Goal: Task Accomplishment & Management: Manage account settings

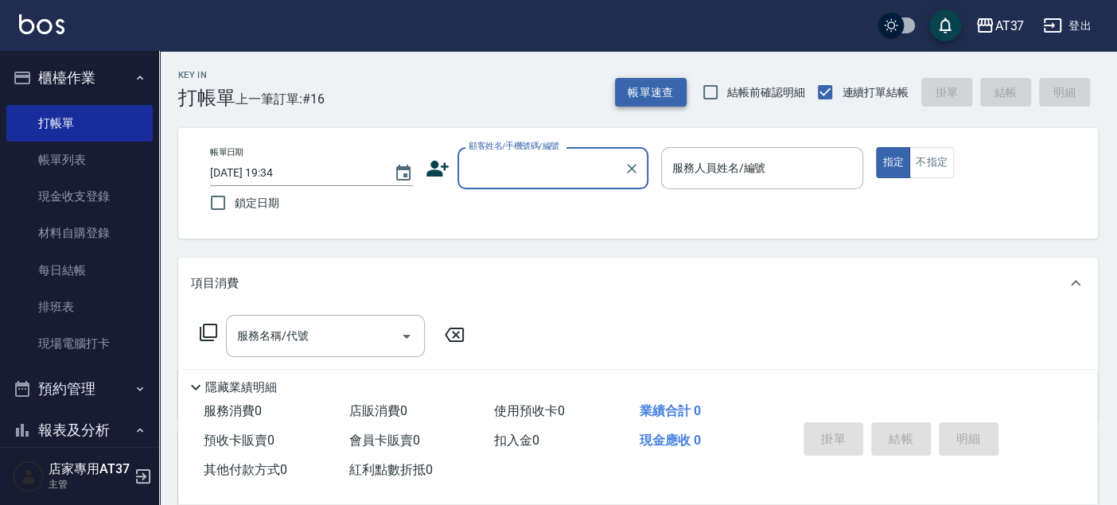
click at [670, 90] on button "帳單速查" at bounding box center [651, 92] width 72 height 29
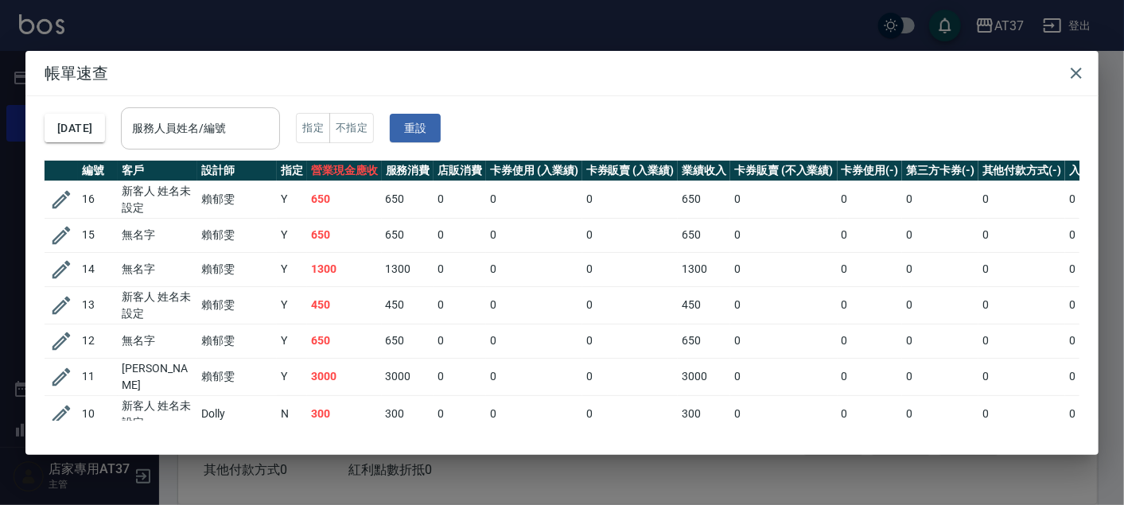
click at [261, 111] on div "服務人員姓名/編號" at bounding box center [200, 128] width 159 height 42
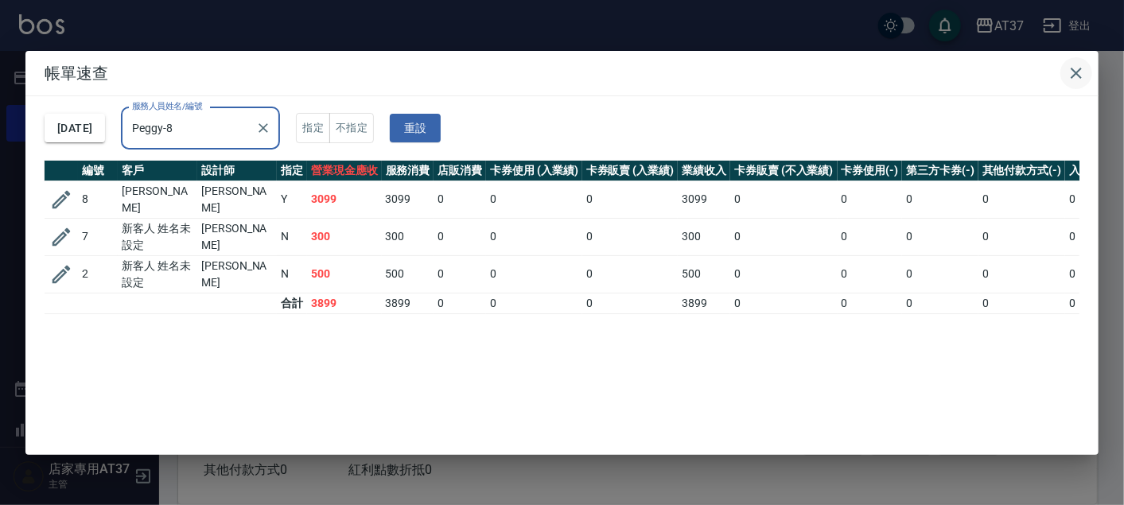
type input "Peggy-8"
click at [1080, 72] on icon "button" at bounding box center [1076, 73] width 19 height 19
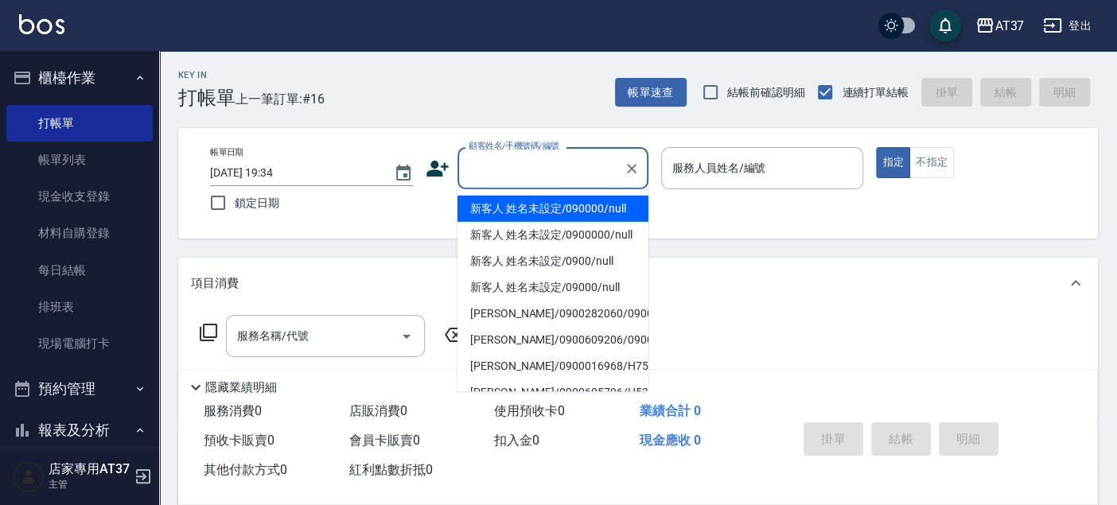
click at [532, 170] on input "顧客姓名/手機號碼/編號" at bounding box center [541, 168] width 153 height 28
click at [543, 213] on li "新客人 姓名未設定/090000/null" at bounding box center [553, 209] width 191 height 26
type input "新客人 姓名未設定/090000/null"
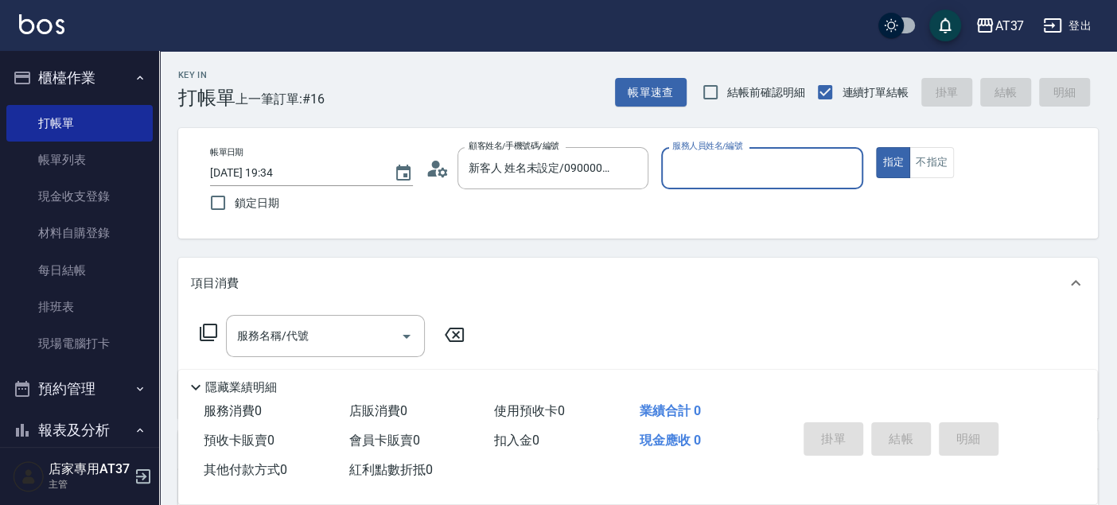
click at [763, 163] on input "服務人員姓名/編號" at bounding box center [762, 168] width 189 height 28
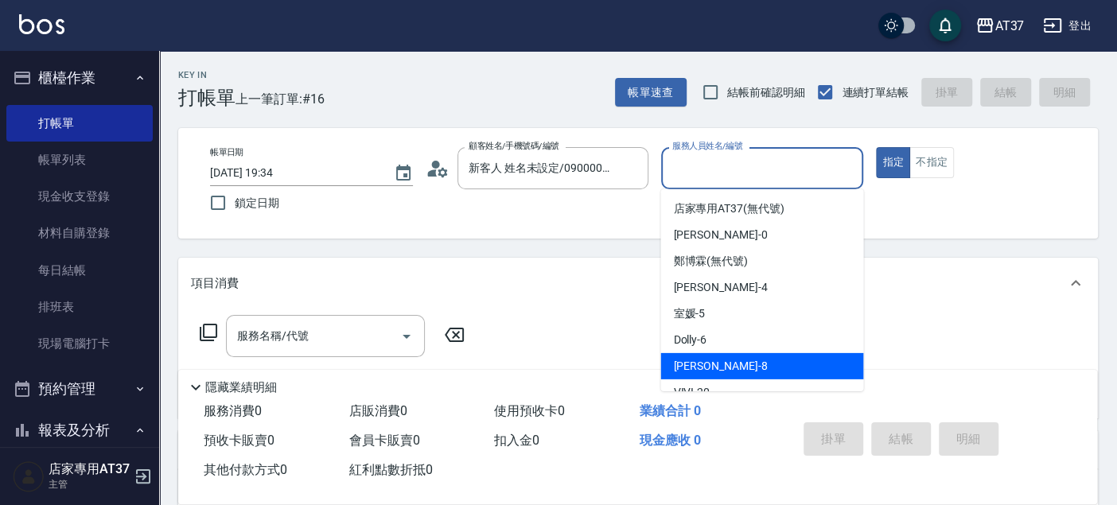
click at [748, 359] on div "Peggy -8" at bounding box center [761, 366] width 203 height 26
type input "Peggy-8"
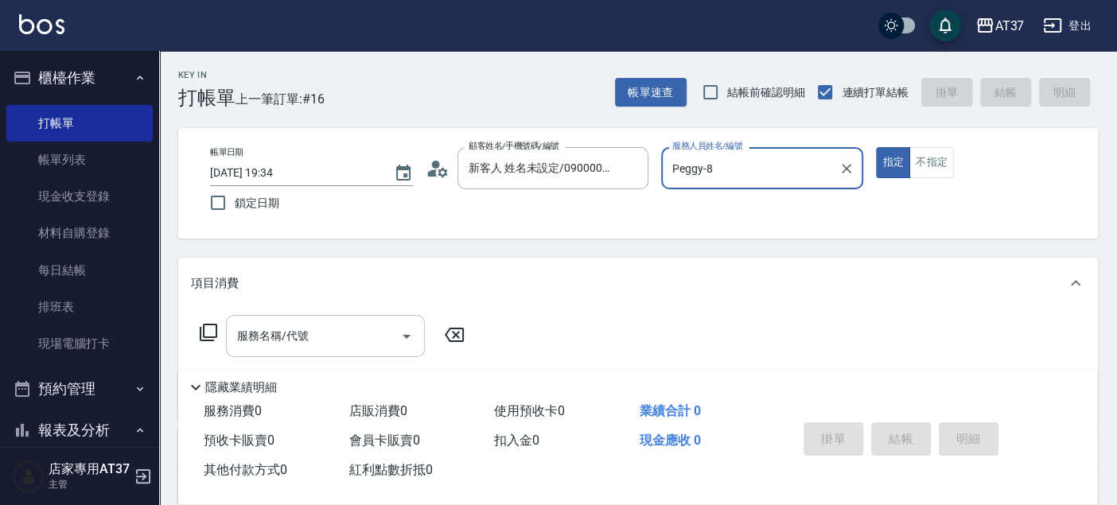
click at [247, 347] on input "服務名稱/代號" at bounding box center [313, 336] width 161 height 28
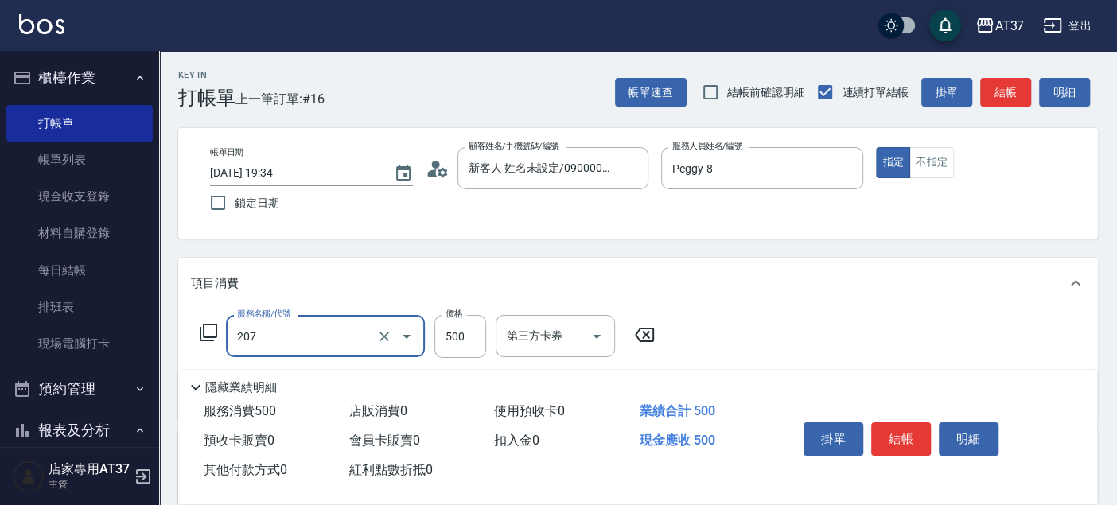
type input "B精油洗+剪(207)"
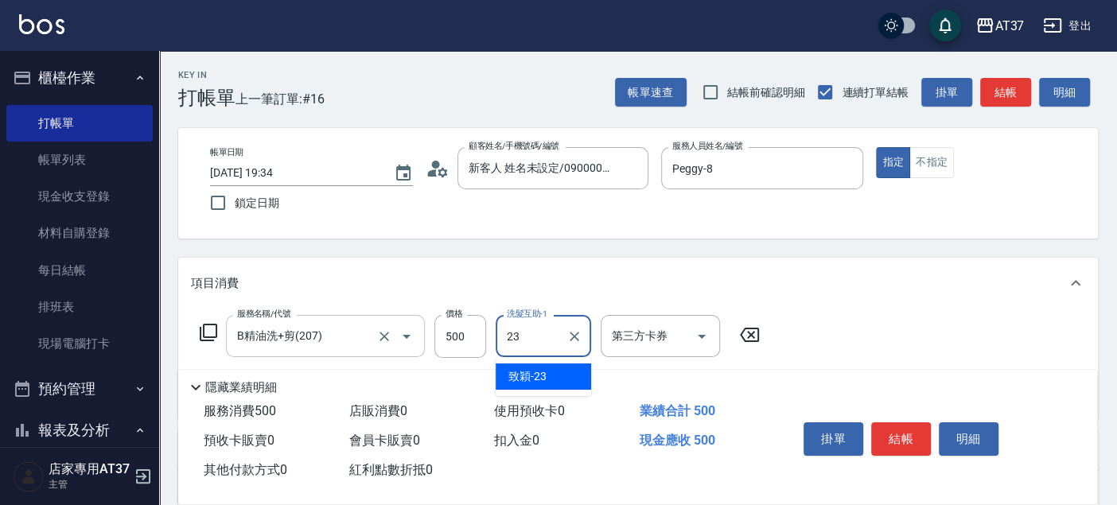
type input "致穎-23"
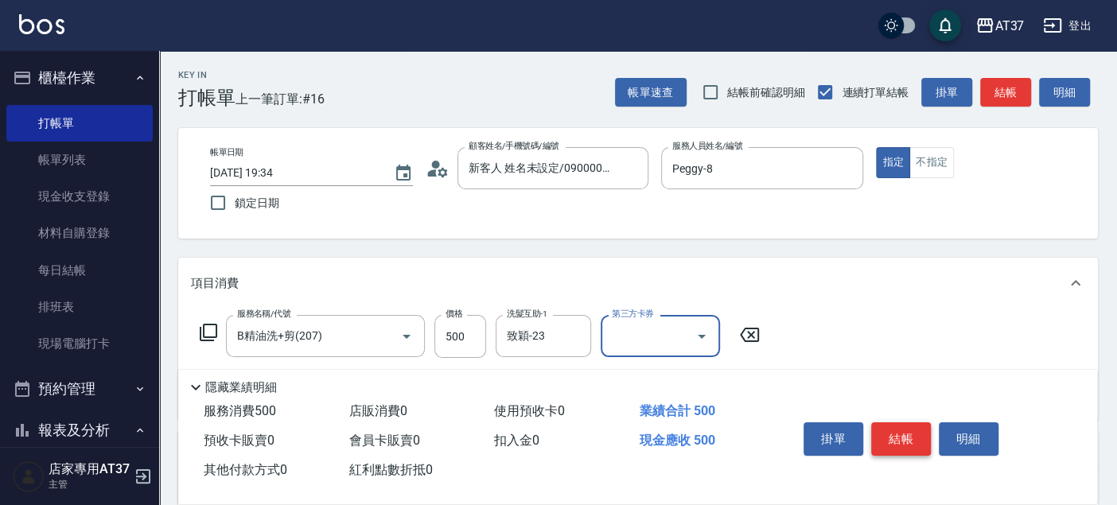
click at [917, 442] on button "結帳" at bounding box center [901, 438] width 60 height 33
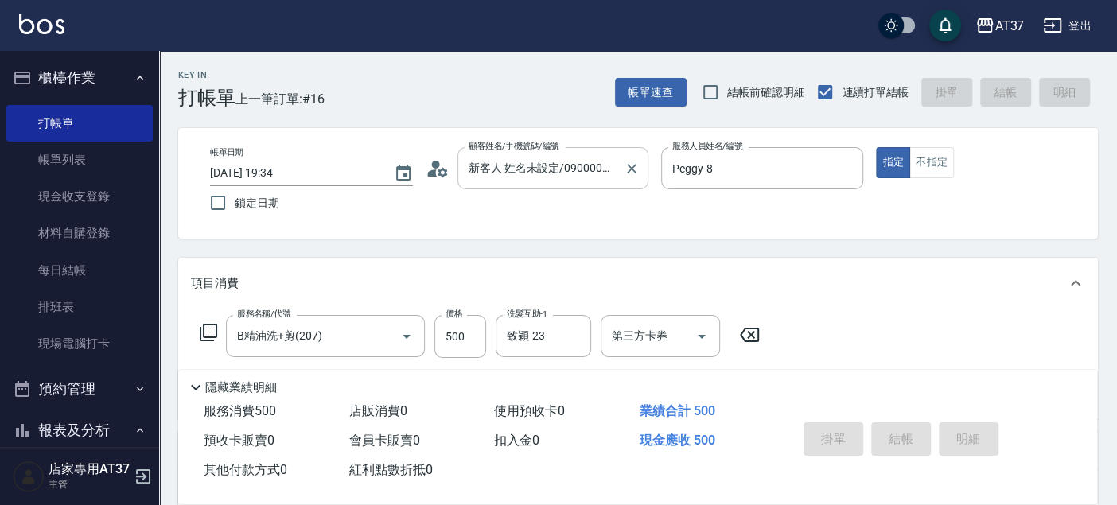
type input "[DATE] 20:06"
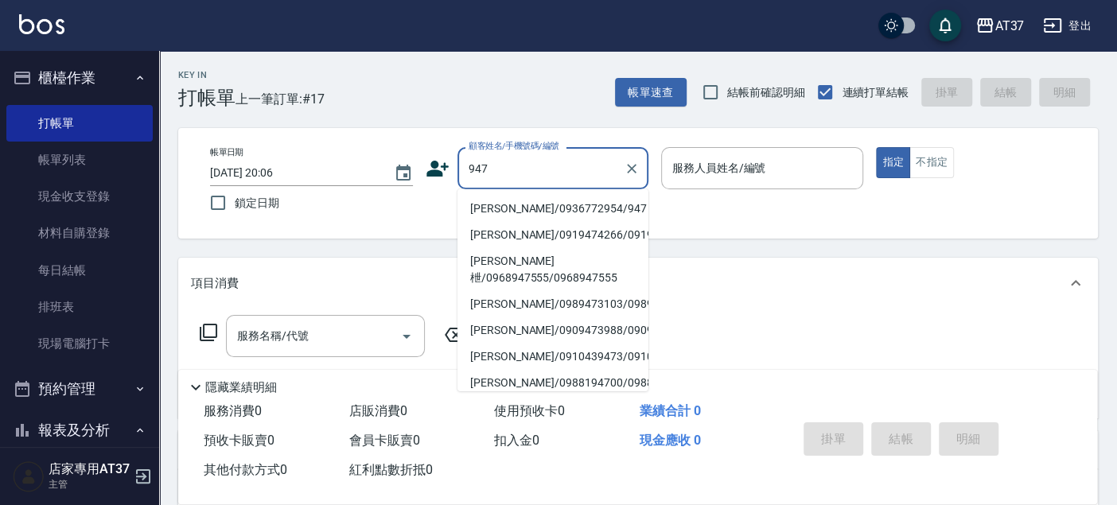
click at [537, 173] on input "947" at bounding box center [541, 168] width 153 height 28
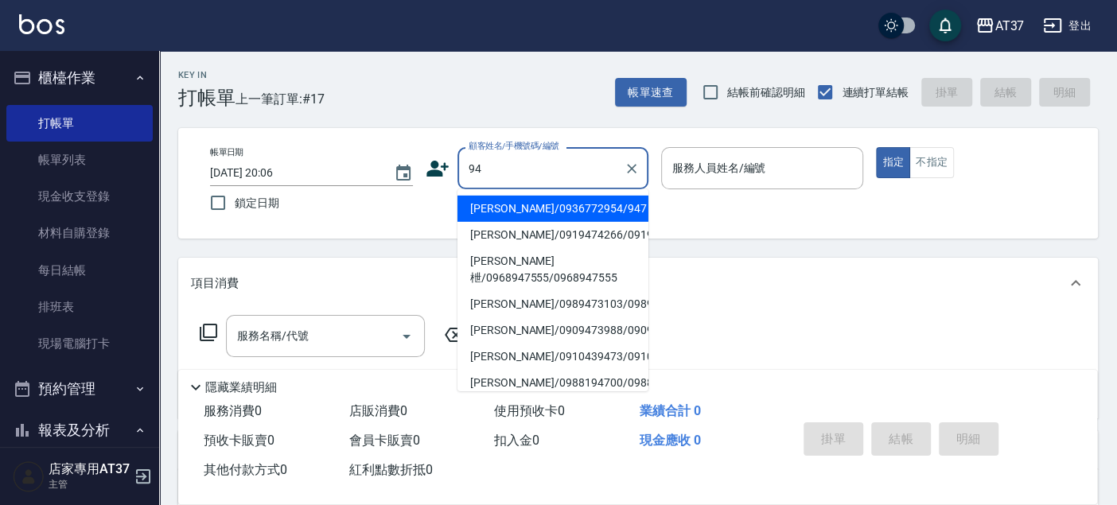
type input "9"
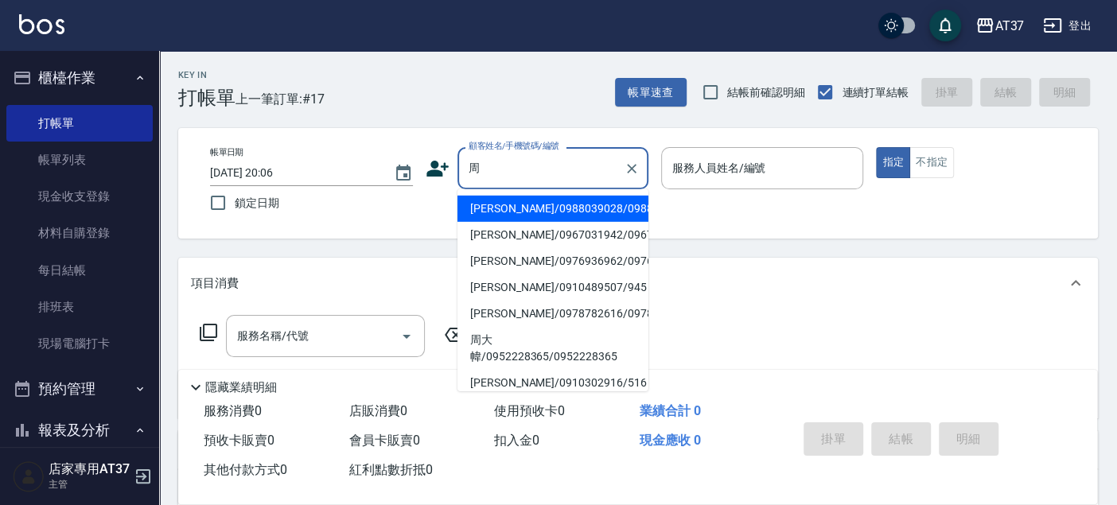
click at [560, 301] on li "[PERSON_NAME]/0910489507/945" at bounding box center [553, 288] width 191 height 26
type input "[PERSON_NAME]/0910489507/945"
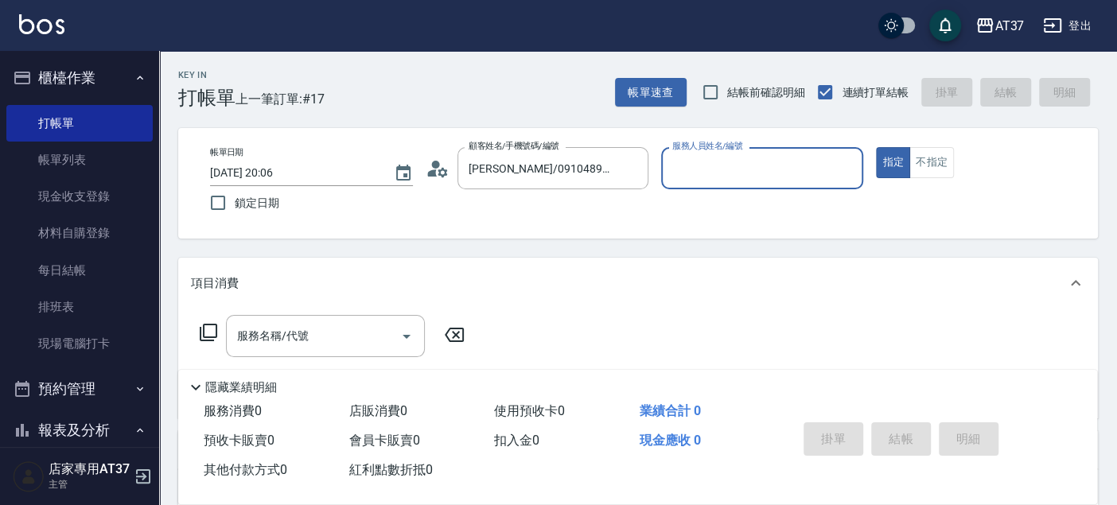
type input "Peggy-8"
click at [358, 329] on input "服務名稱/代號" at bounding box center [313, 336] width 161 height 28
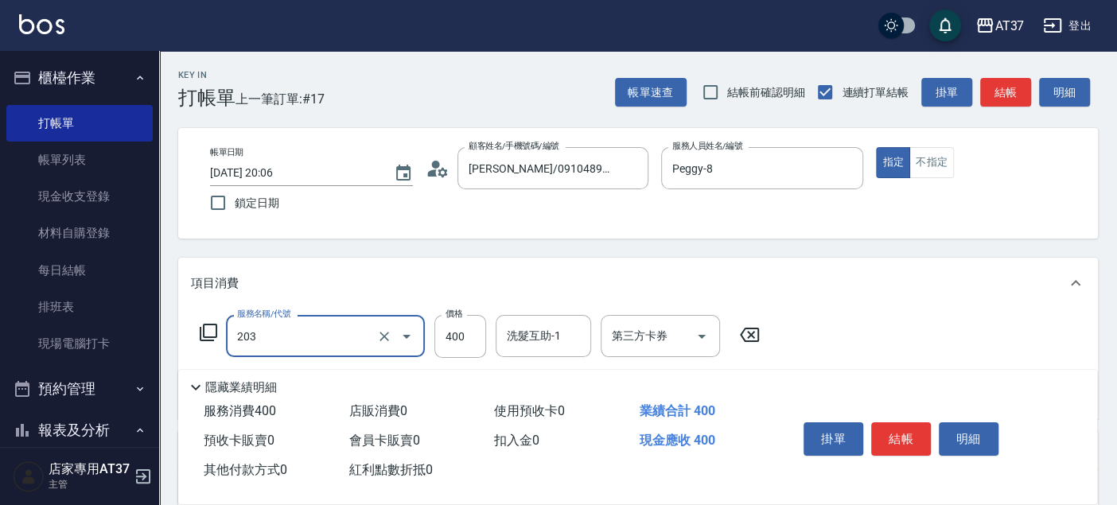
type input "B級洗+剪(203)"
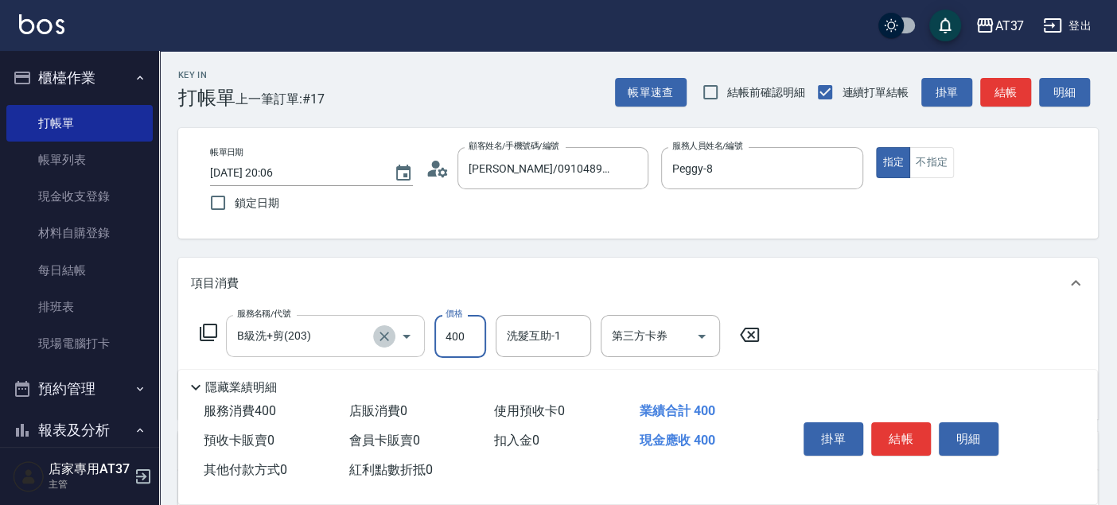
click at [389, 333] on icon "Clear" at bounding box center [384, 337] width 16 height 16
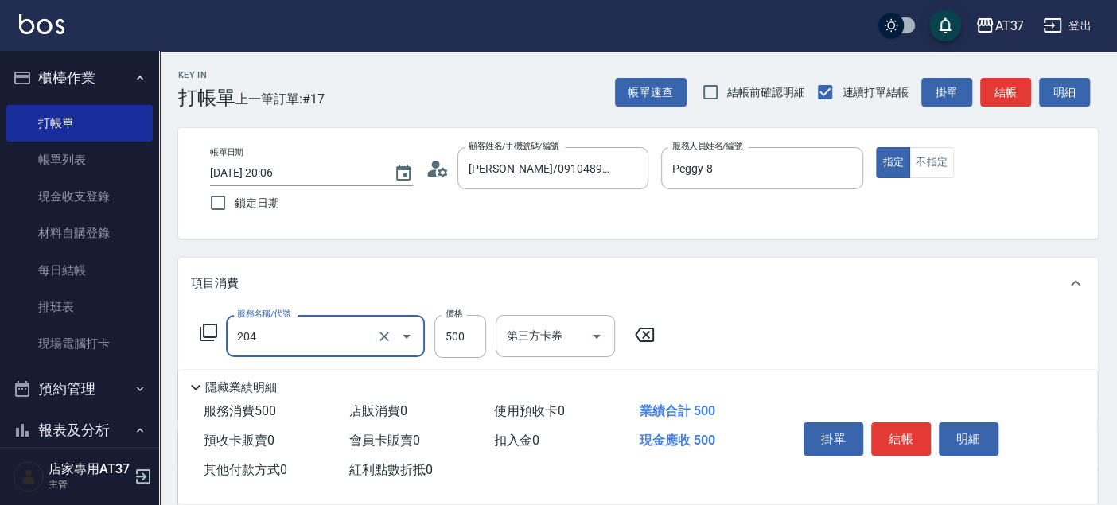
type input "A級洗+剪(204)"
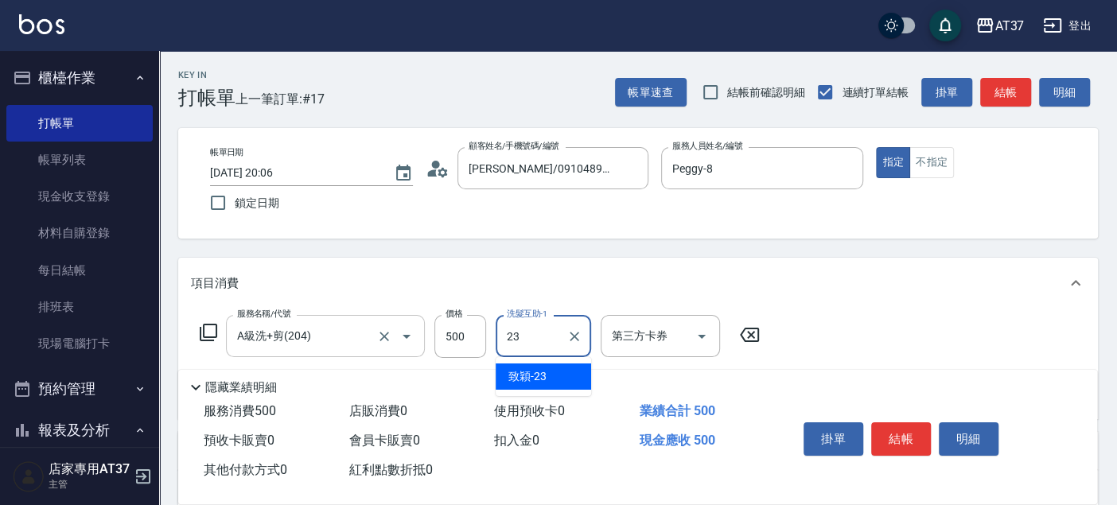
type input "致穎-23"
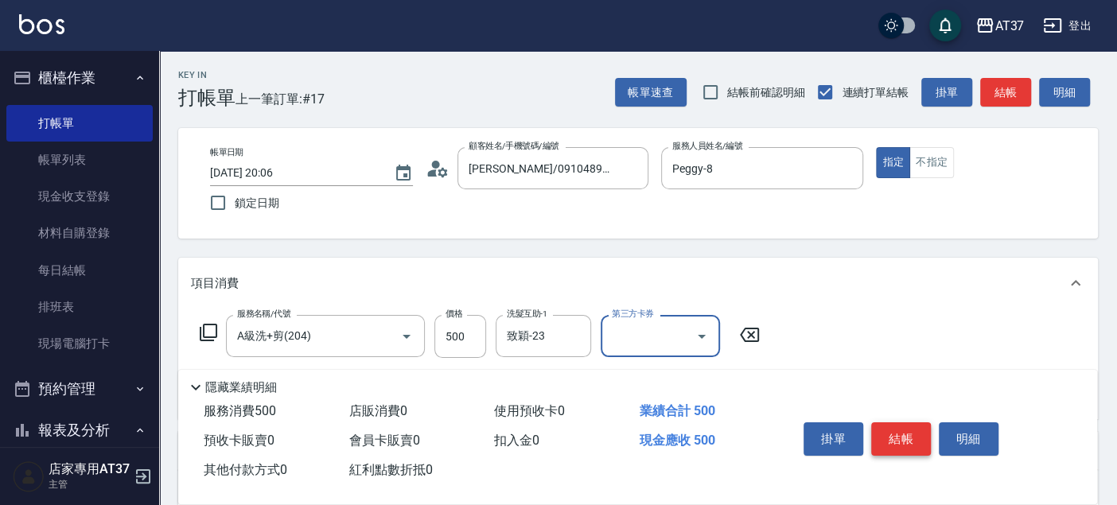
click at [906, 439] on button "結帳" at bounding box center [901, 438] width 60 height 33
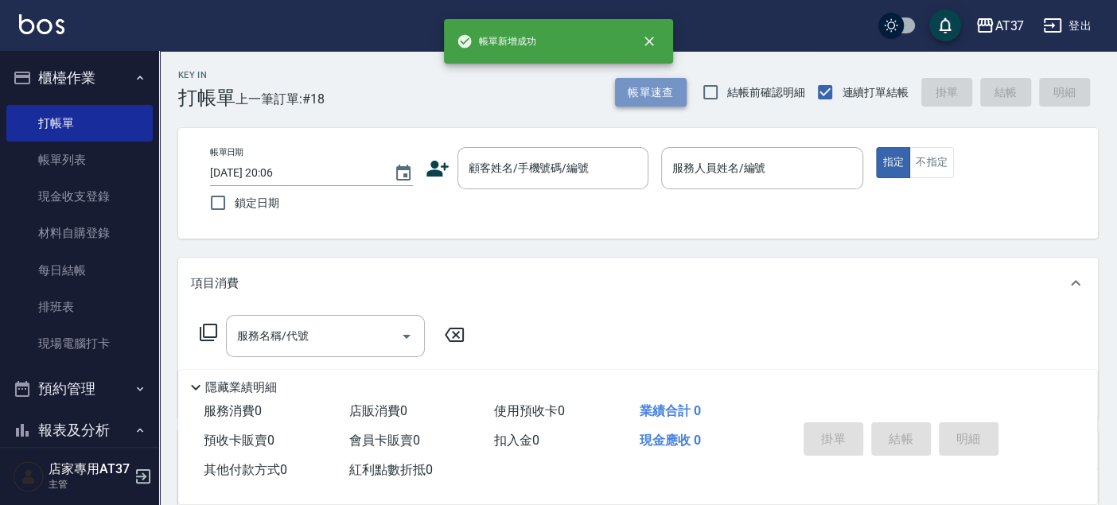
click at [661, 96] on button "帳單速查" at bounding box center [651, 92] width 72 height 29
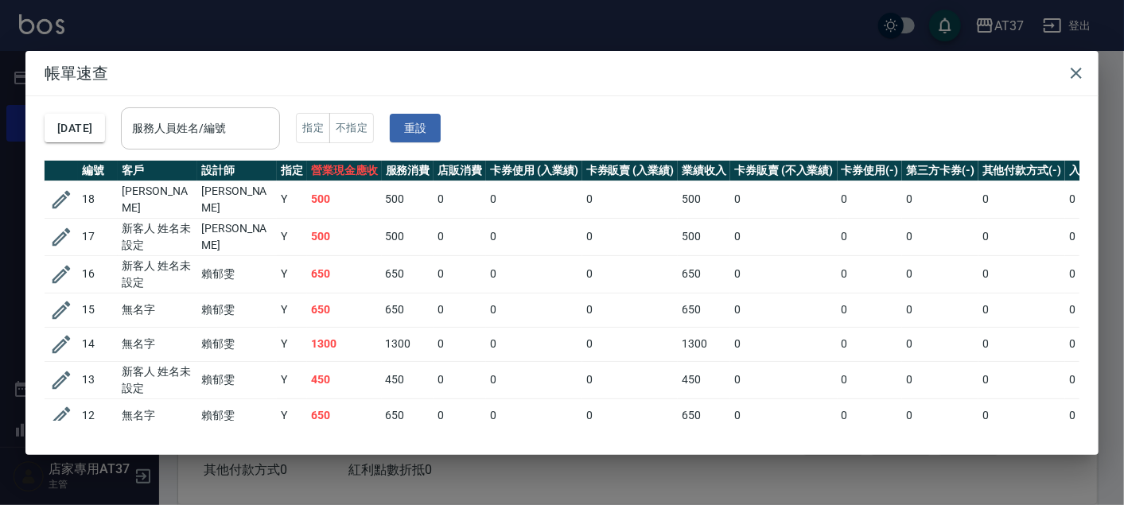
click at [223, 120] on div "服務人員姓名/編號 服務人員姓名/編號" at bounding box center [200, 128] width 159 height 42
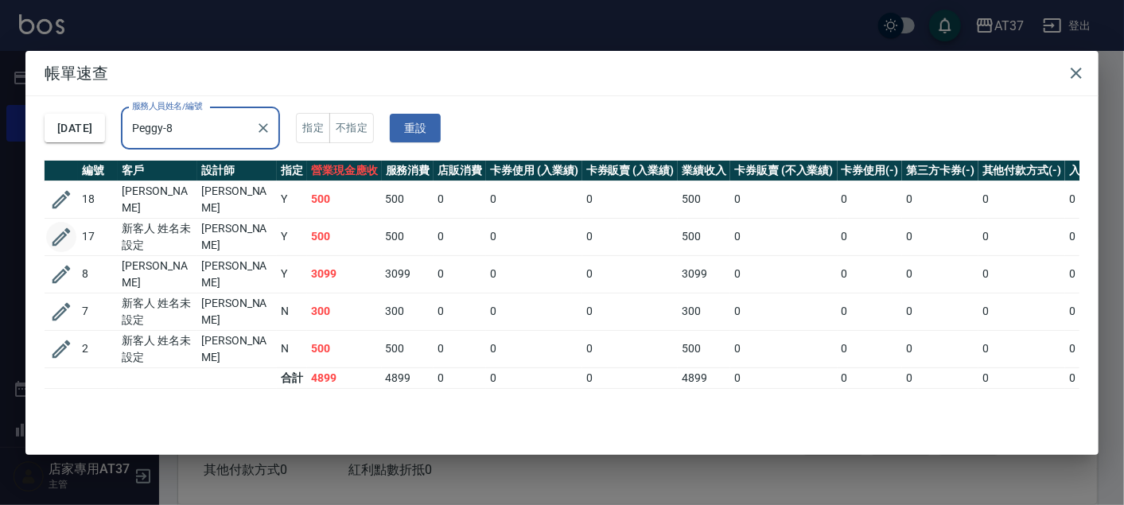
type input "Peggy-8"
click at [59, 234] on icon "button" at bounding box center [61, 237] width 24 height 24
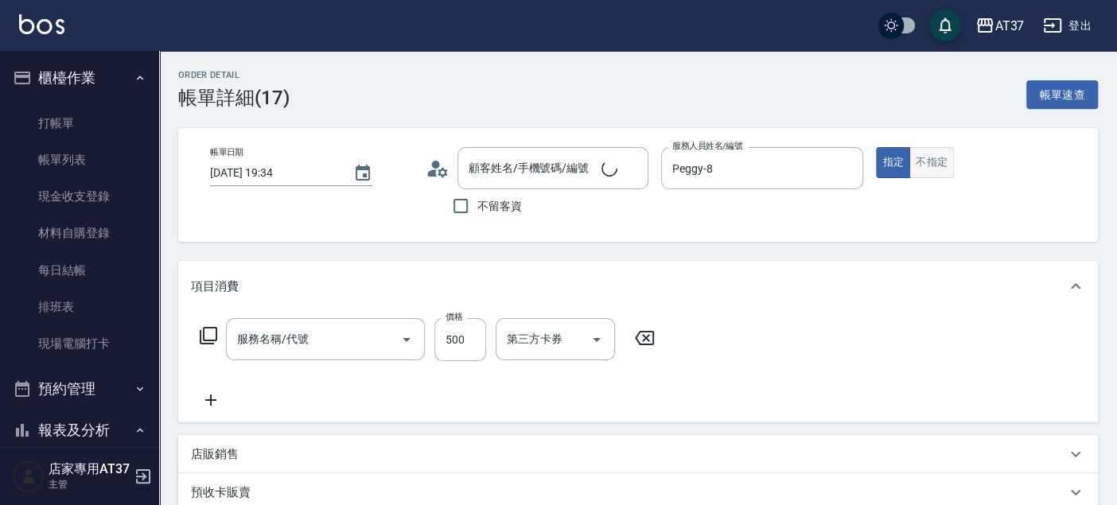
type input "[DATE] 19:34"
type input "Peggy-8"
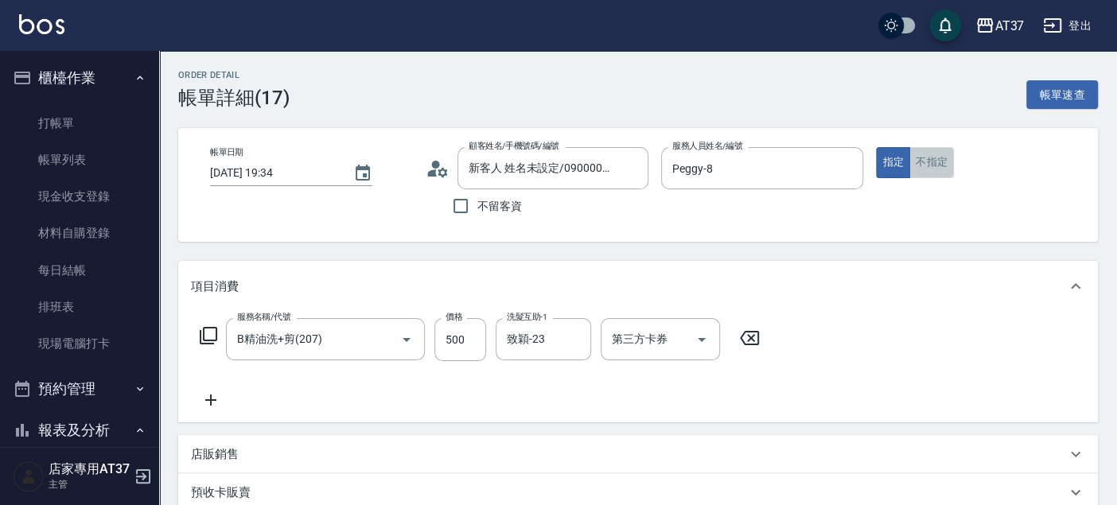
type input "新客人 姓名未設定/090000/null"
type input "B精油洗+剪(207)"
click at [929, 167] on button "不指定" at bounding box center [931, 162] width 45 height 31
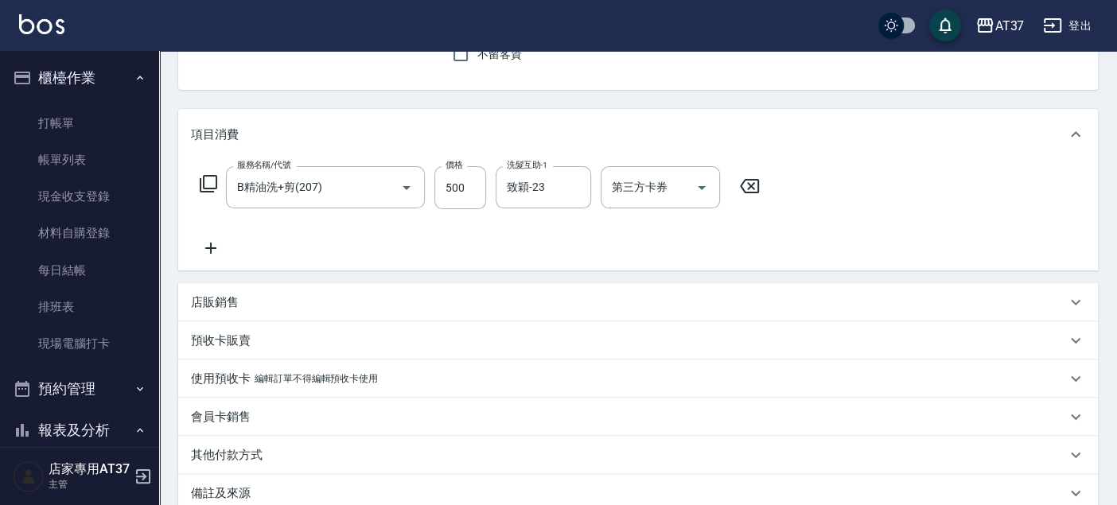
scroll to position [328, 0]
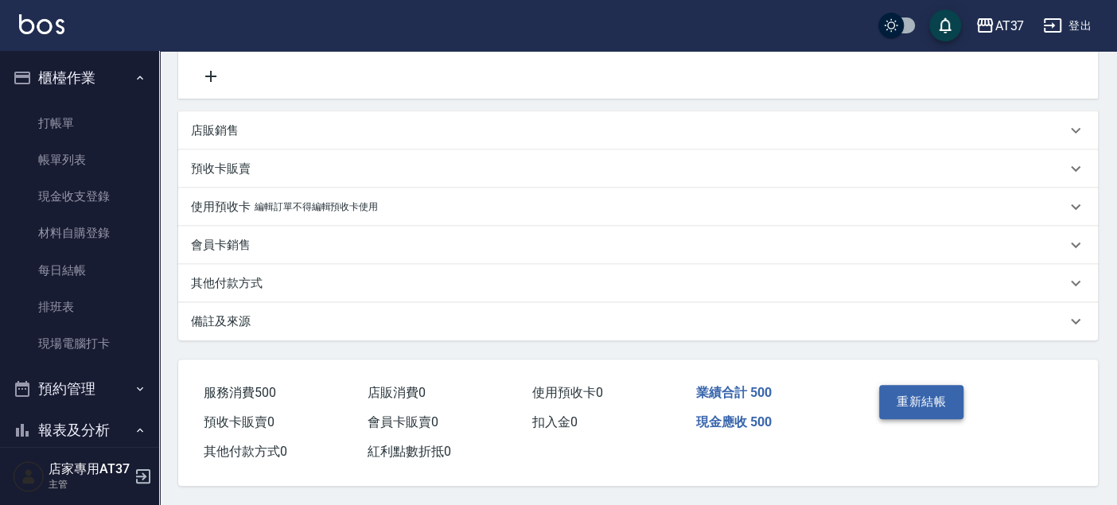
click at [940, 404] on button "重新結帳" at bounding box center [921, 401] width 84 height 33
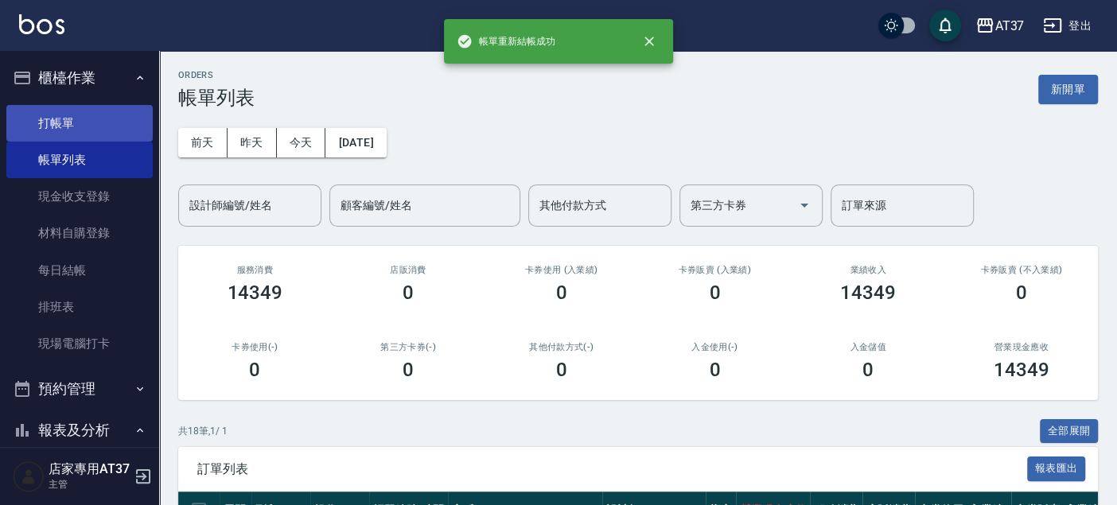
click at [70, 127] on link "打帳單" at bounding box center [79, 123] width 146 height 37
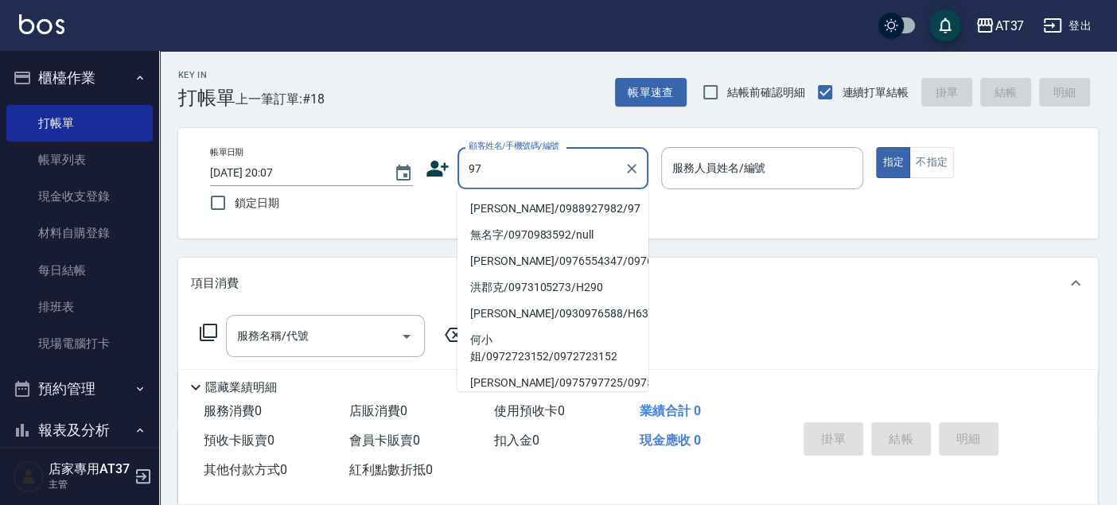
type input "9"
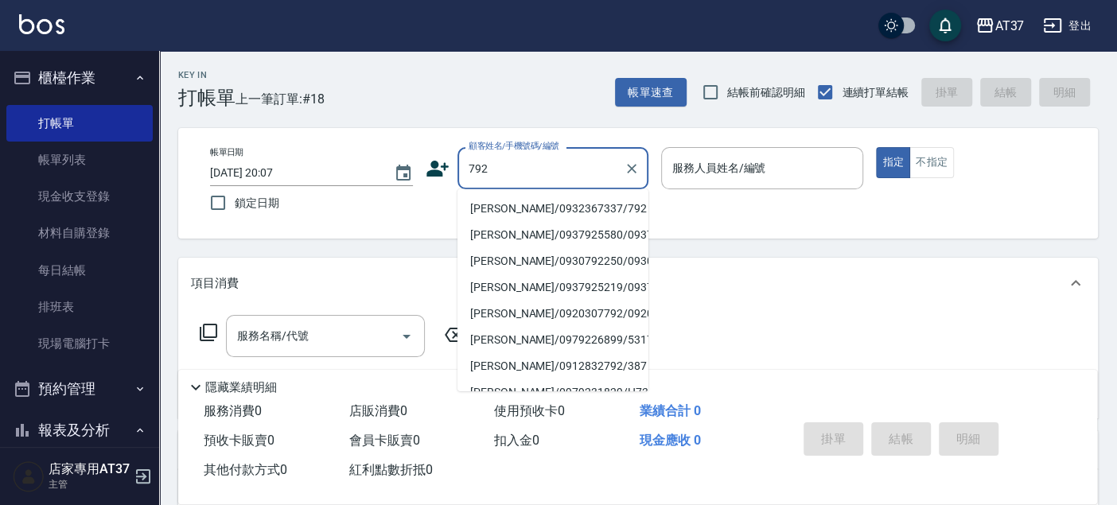
click at [566, 204] on li "[PERSON_NAME]/0932367337/792" at bounding box center [553, 209] width 191 height 26
type input "[PERSON_NAME]/0932367337/792"
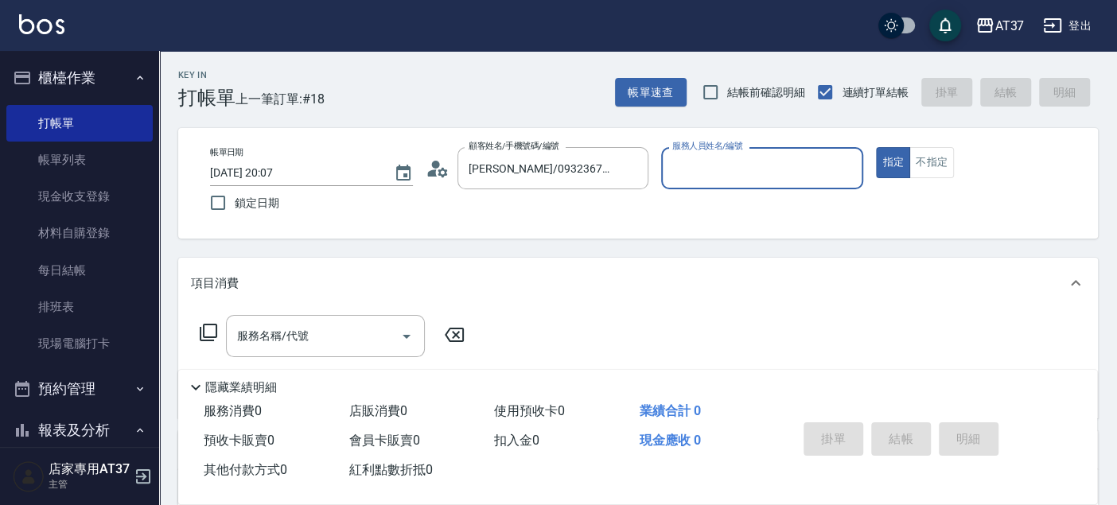
type input "Peggy-8"
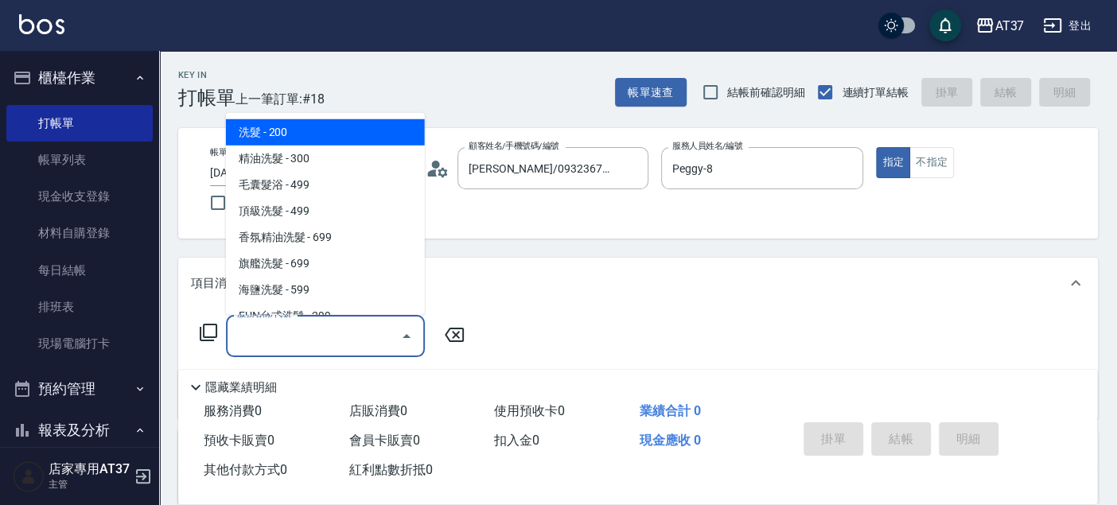
click at [296, 327] on input "服務名稱/代號" at bounding box center [313, 336] width 161 height 28
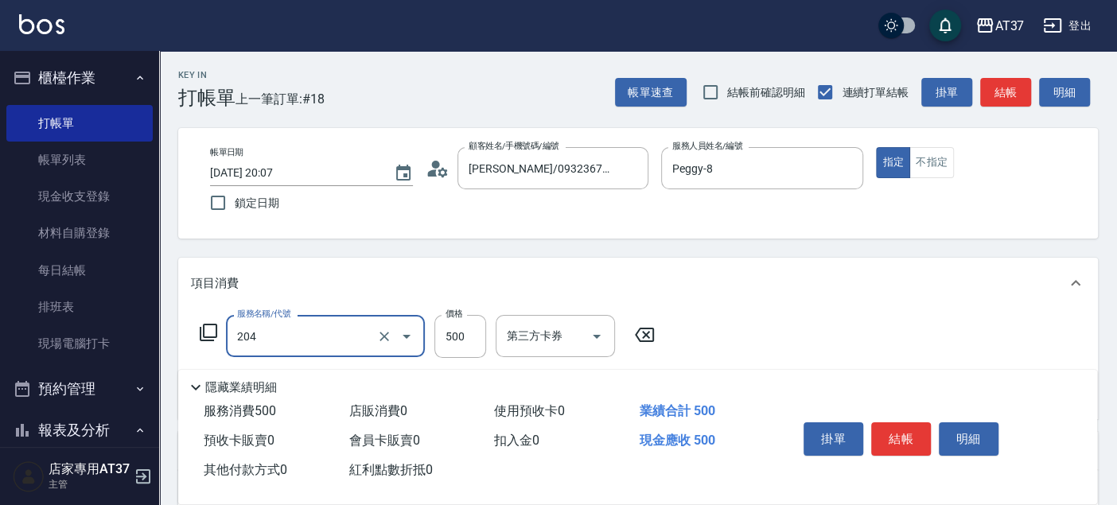
type input "A級洗+剪(204)"
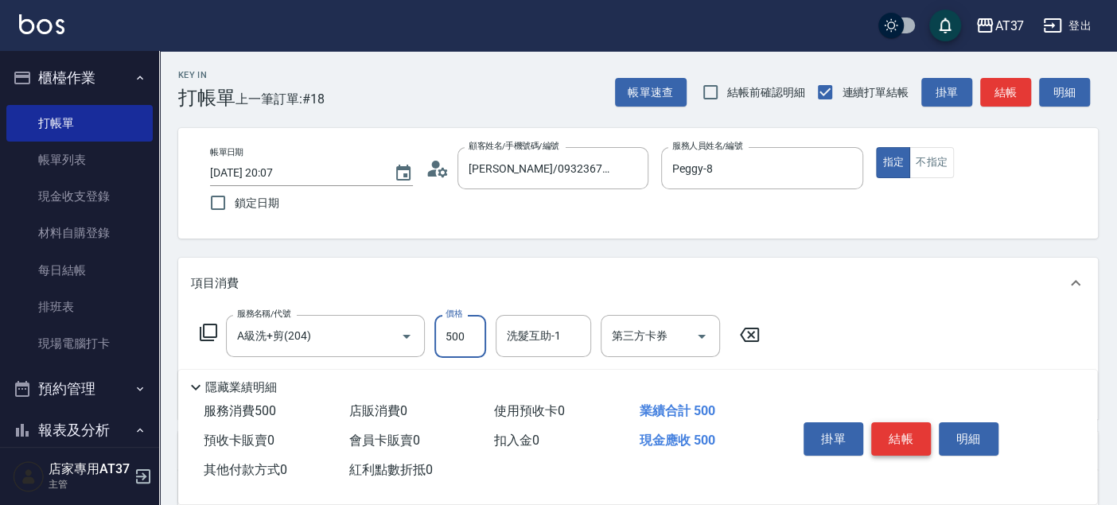
click at [916, 433] on button "結帳" at bounding box center [901, 438] width 60 height 33
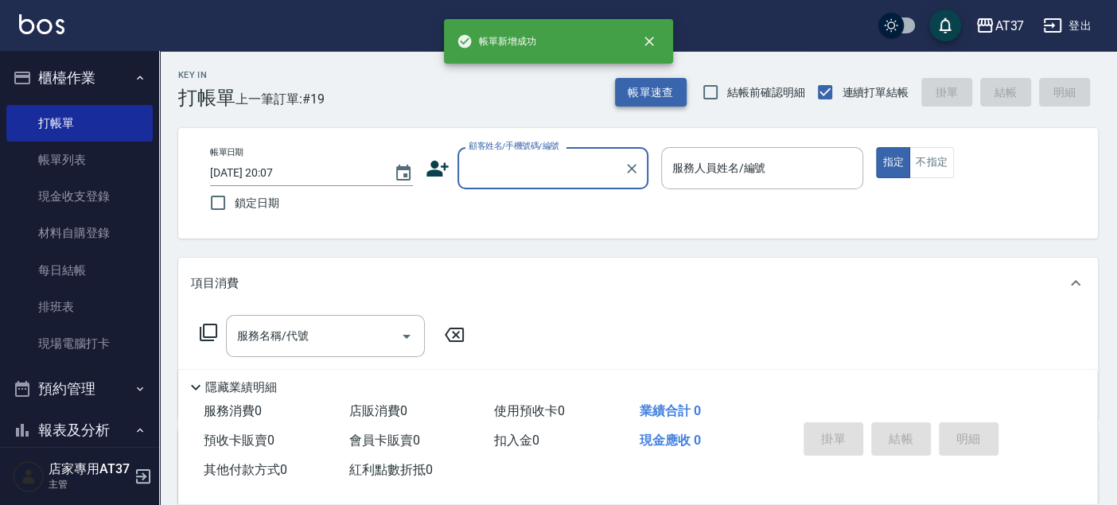
click at [660, 93] on button "帳單速查" at bounding box center [651, 92] width 72 height 29
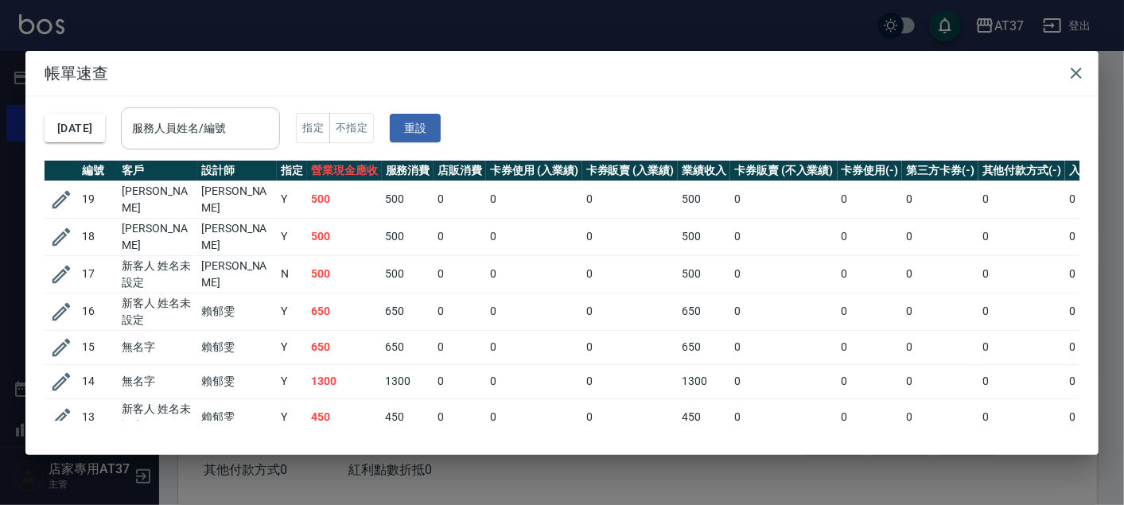
click at [267, 134] on input "服務人員姓名/編號" at bounding box center [200, 129] width 145 height 28
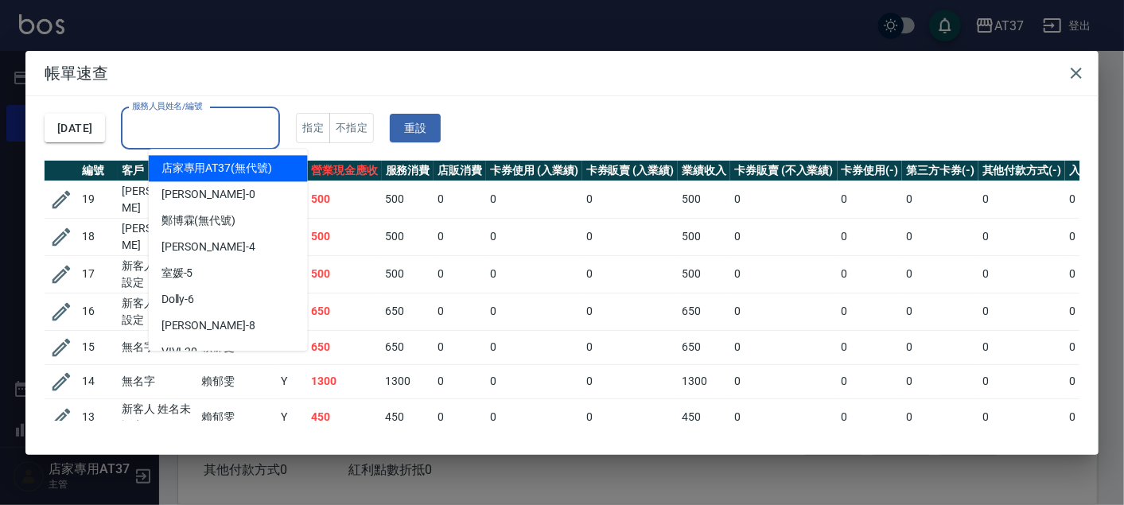
type input "店家專用AT37(無代號)"
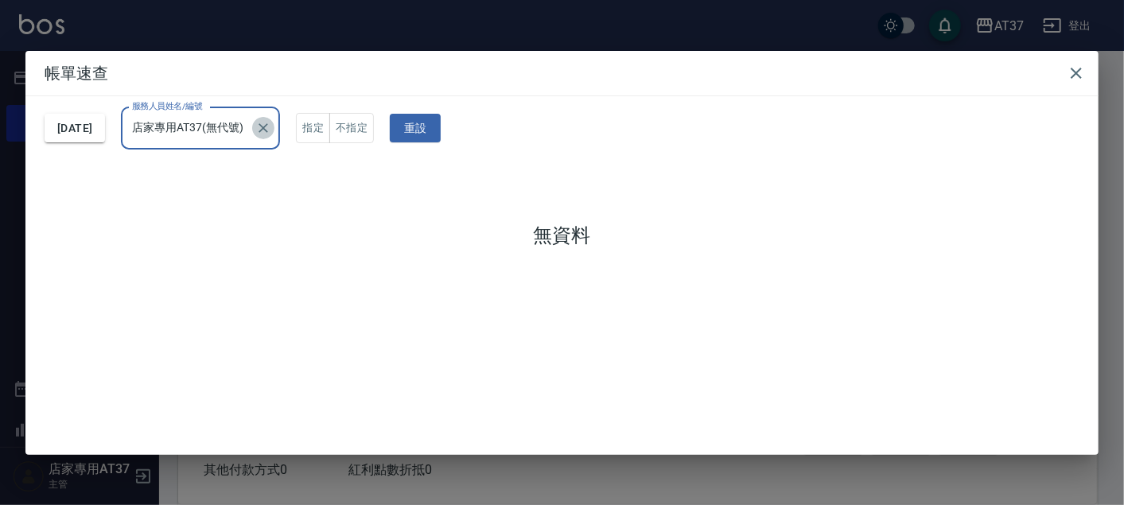
click at [271, 126] on icon "Clear" at bounding box center [263, 128] width 16 height 16
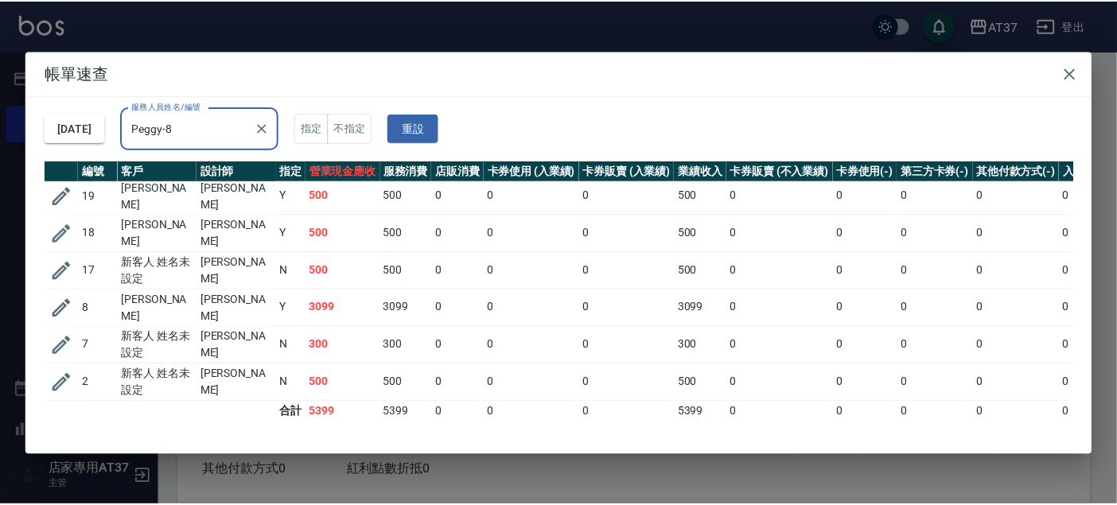
scroll to position [6, 0]
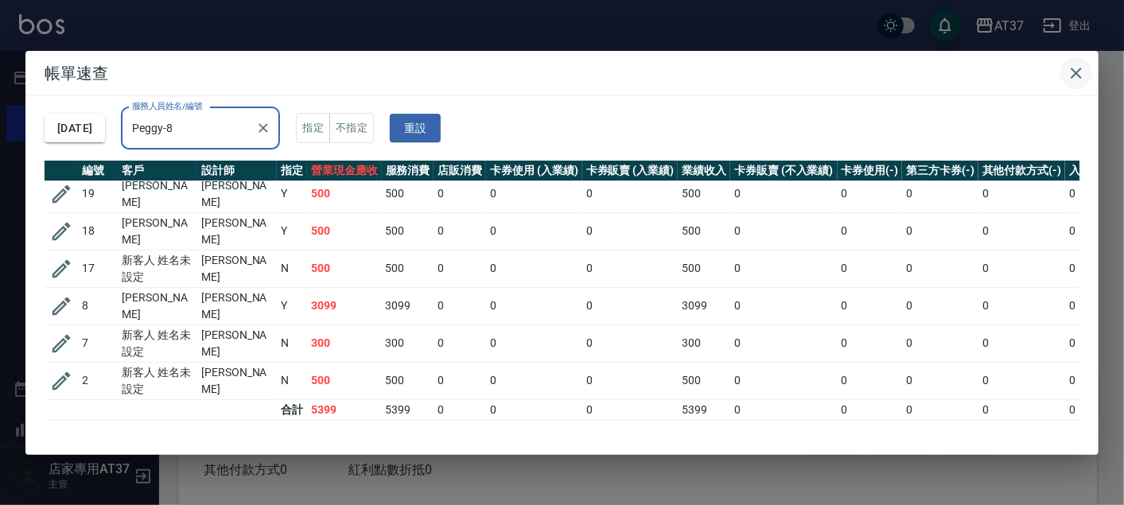
type input "Peggy-8"
click at [1085, 70] on icon "button" at bounding box center [1076, 73] width 19 height 19
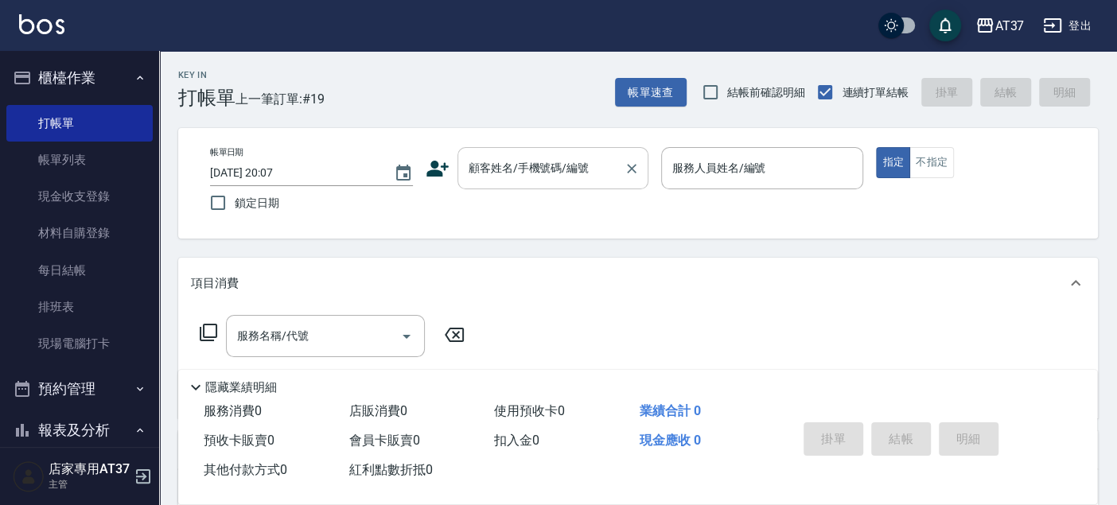
click at [582, 169] on input "顧客姓名/手機號碼/編號" at bounding box center [541, 168] width 153 height 28
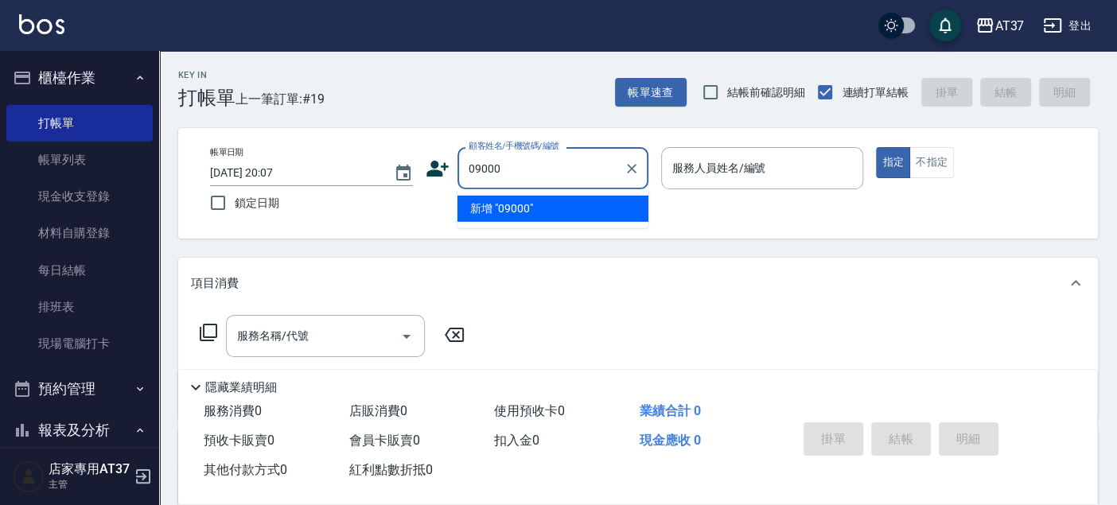
type input "09000"
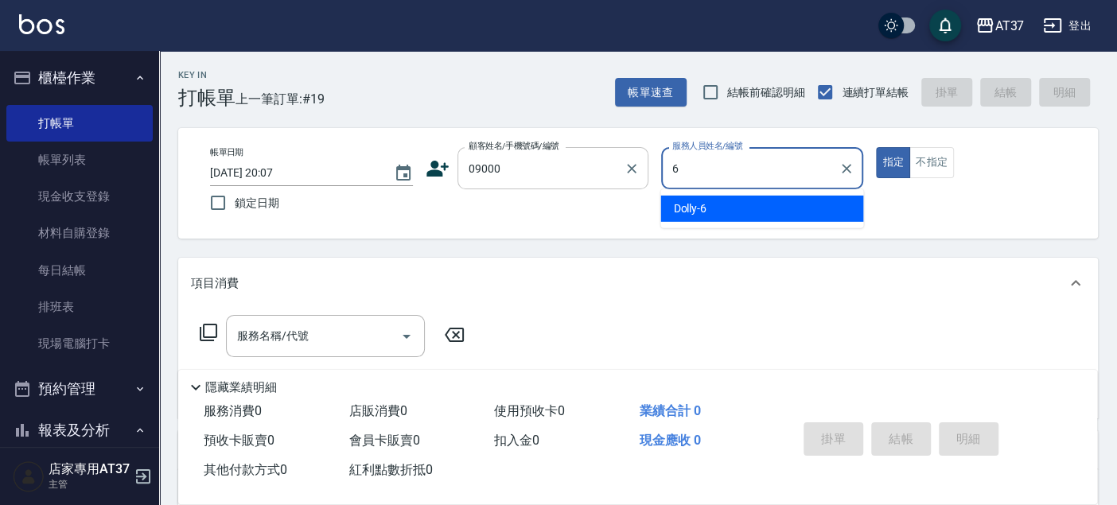
type input "6"
type button "true"
type input "Dolly-6"
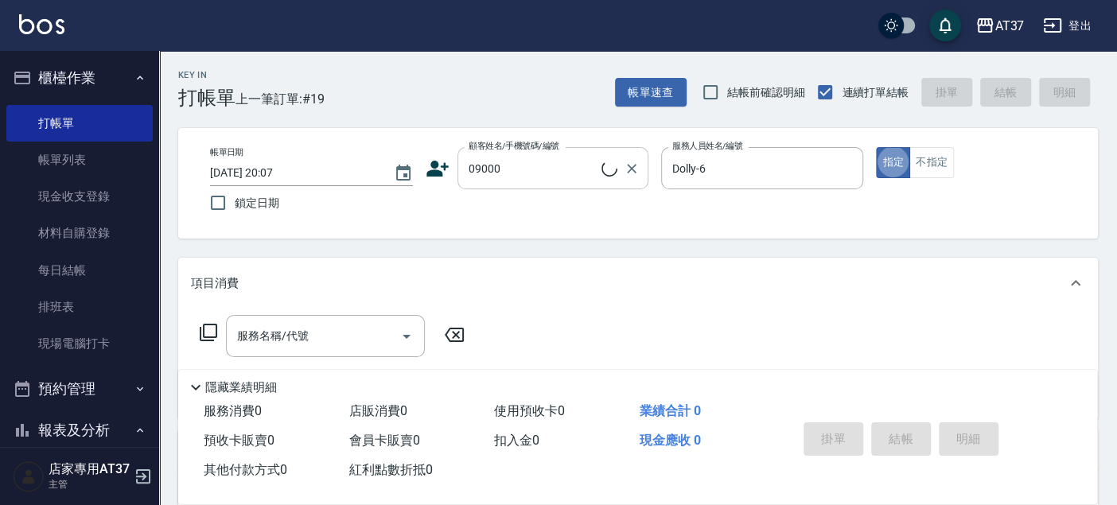
type input "新客人 姓名未設定/09000/null"
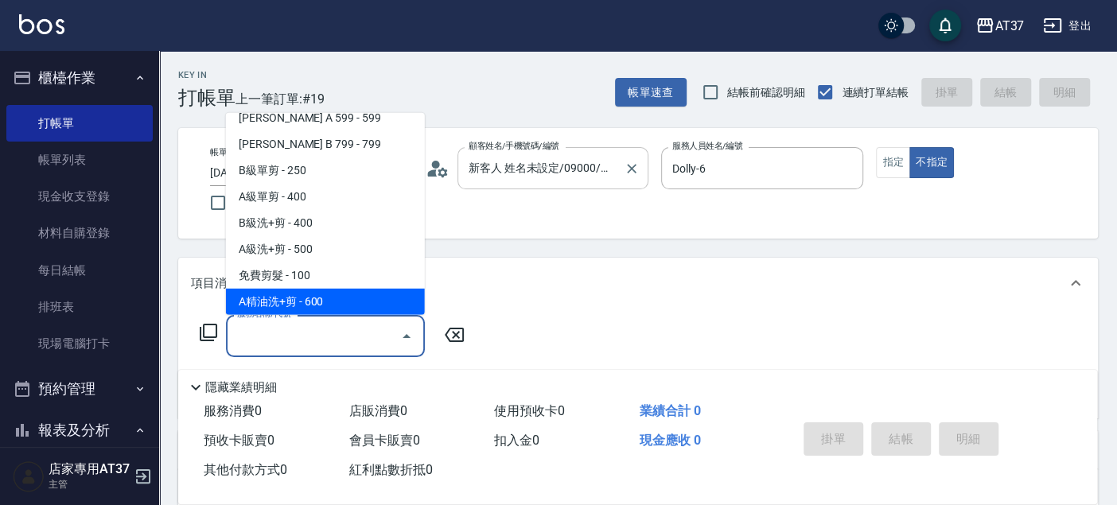
scroll to position [398, 0]
type input "B精油洗+剪(207)"
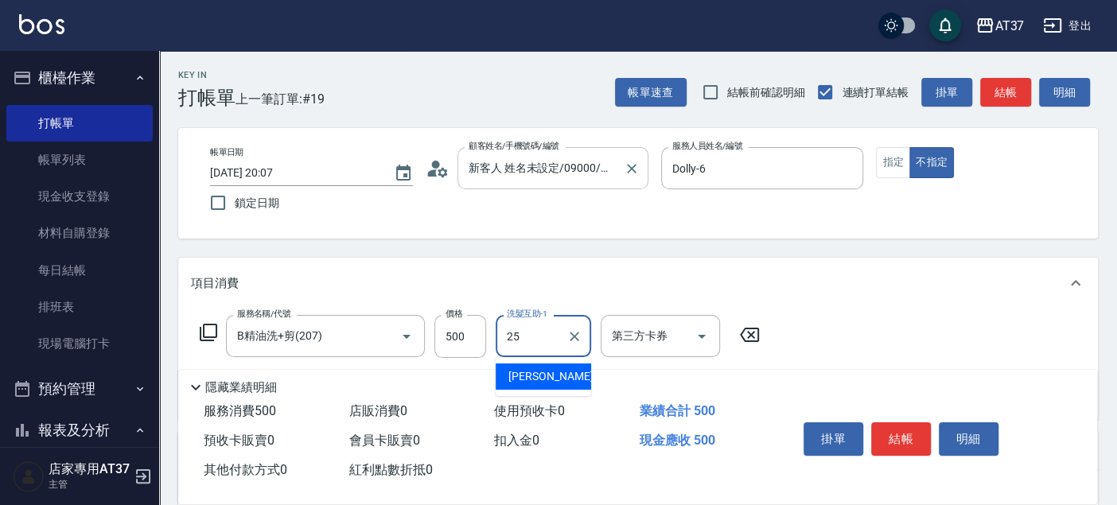
type input "[PERSON_NAME]-25"
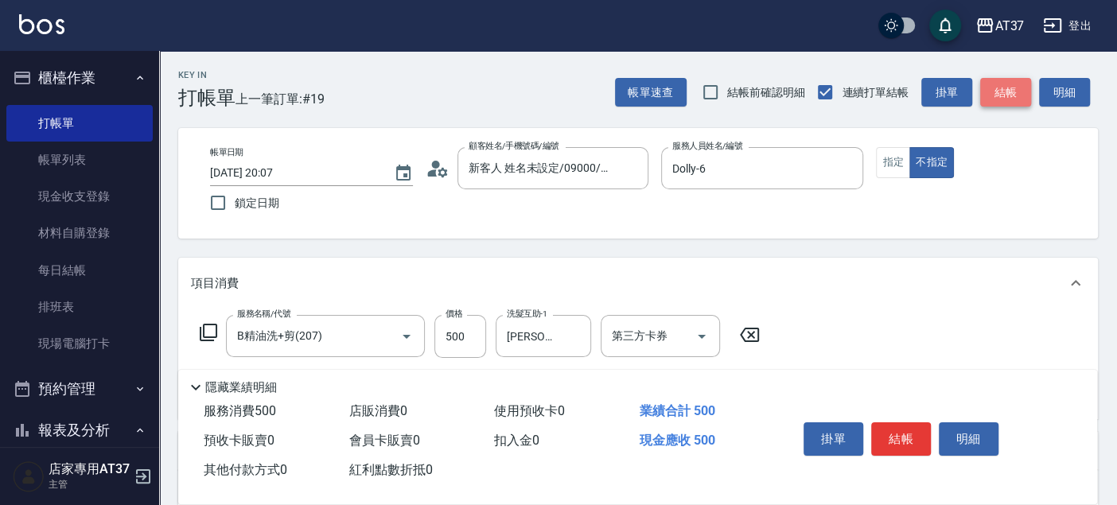
click at [1023, 99] on button "結帳" at bounding box center [1005, 92] width 51 height 29
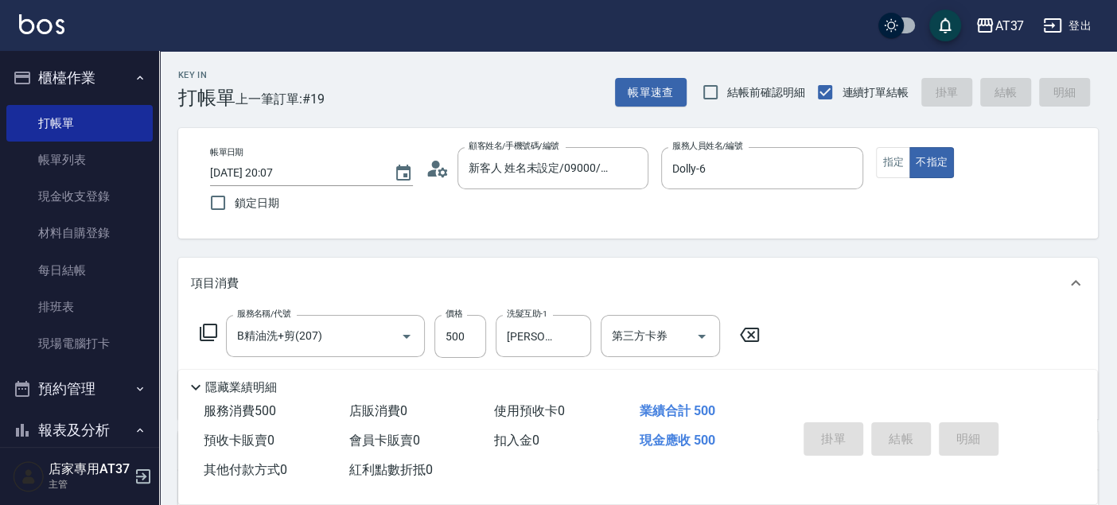
type input "[DATE] 20:08"
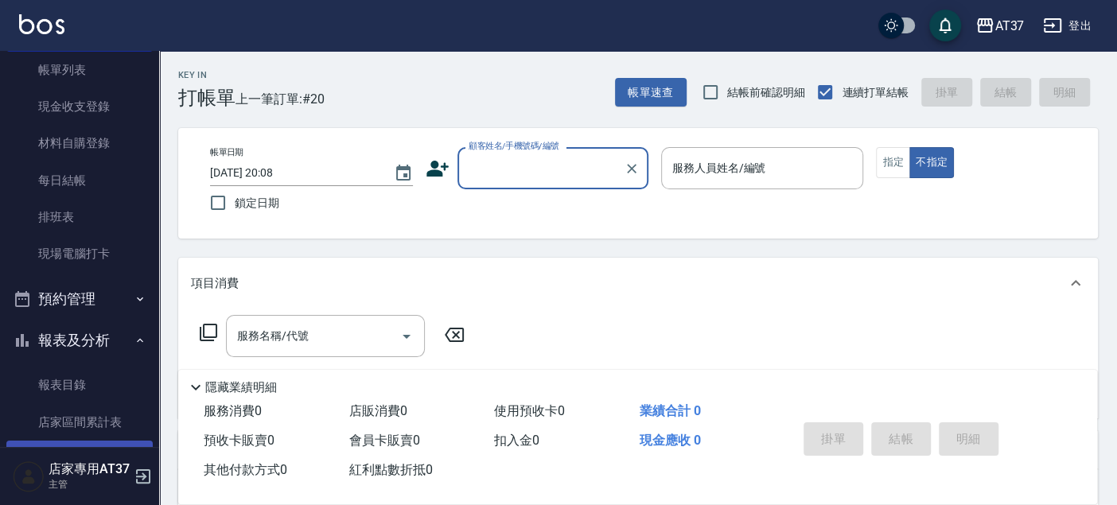
scroll to position [177, 0]
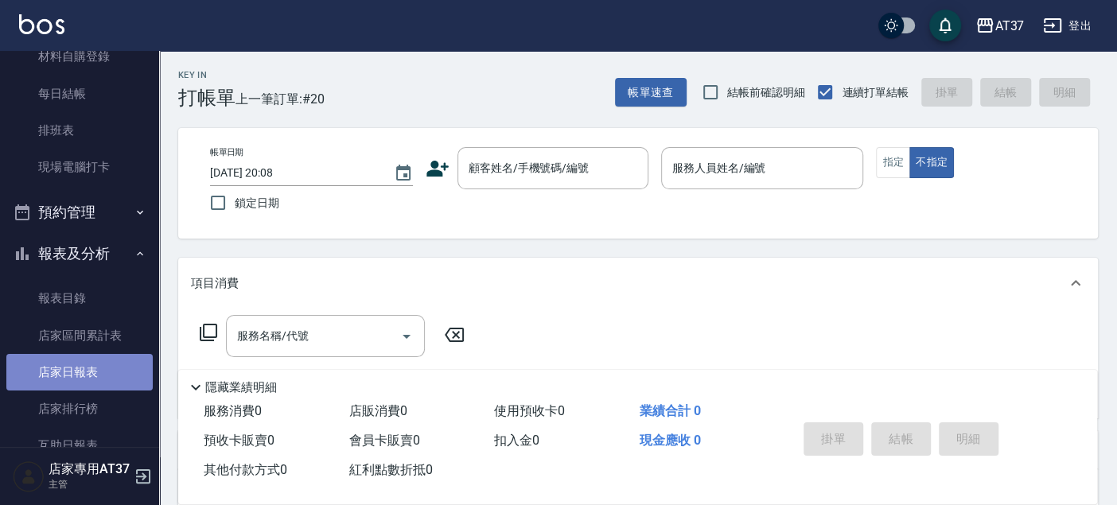
click at [107, 354] on link "店家日報表" at bounding box center [79, 372] width 146 height 37
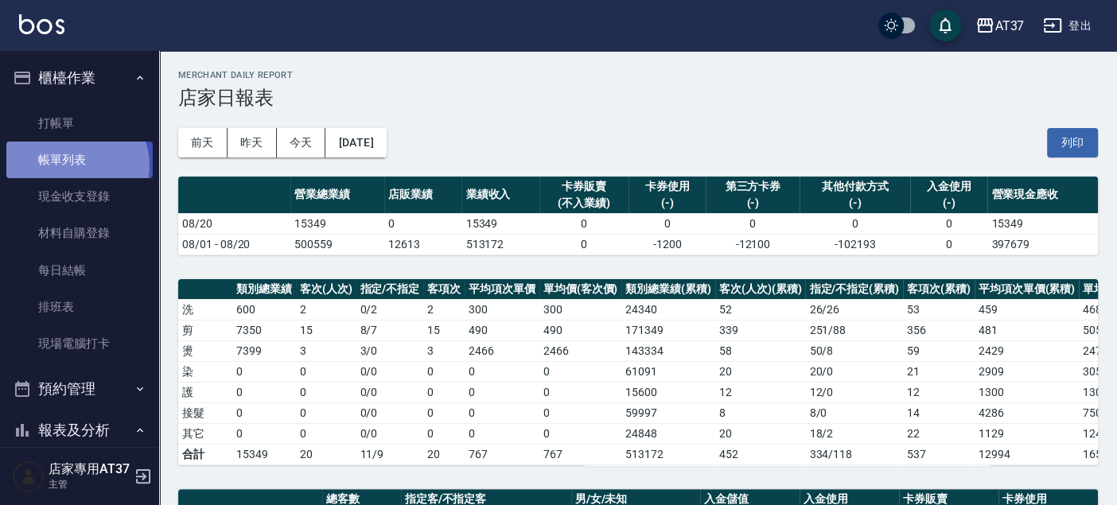
click at [72, 165] on link "帳單列表" at bounding box center [79, 160] width 146 height 37
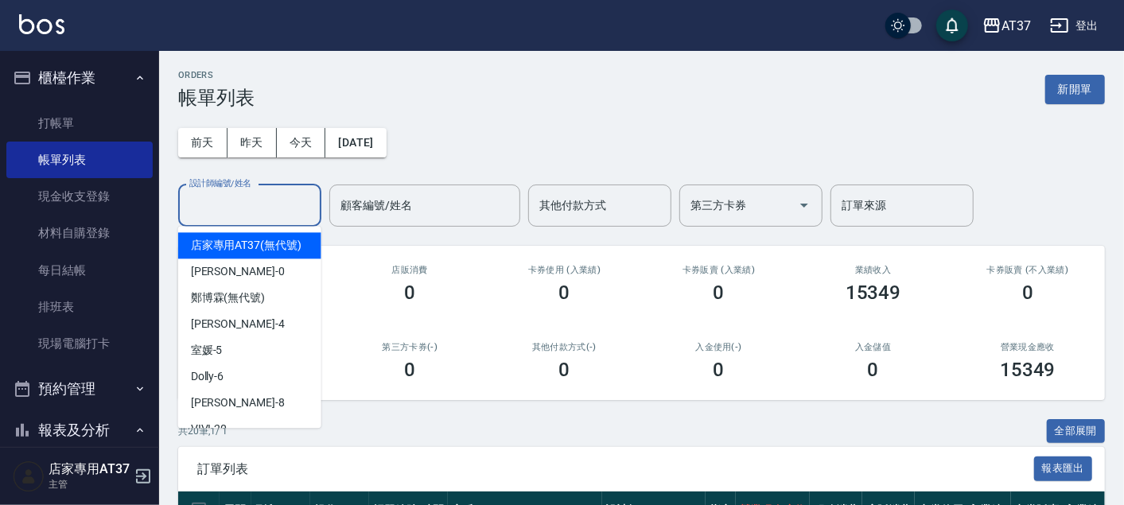
click at [278, 217] on input "設計師編號/姓名" at bounding box center [249, 206] width 129 height 28
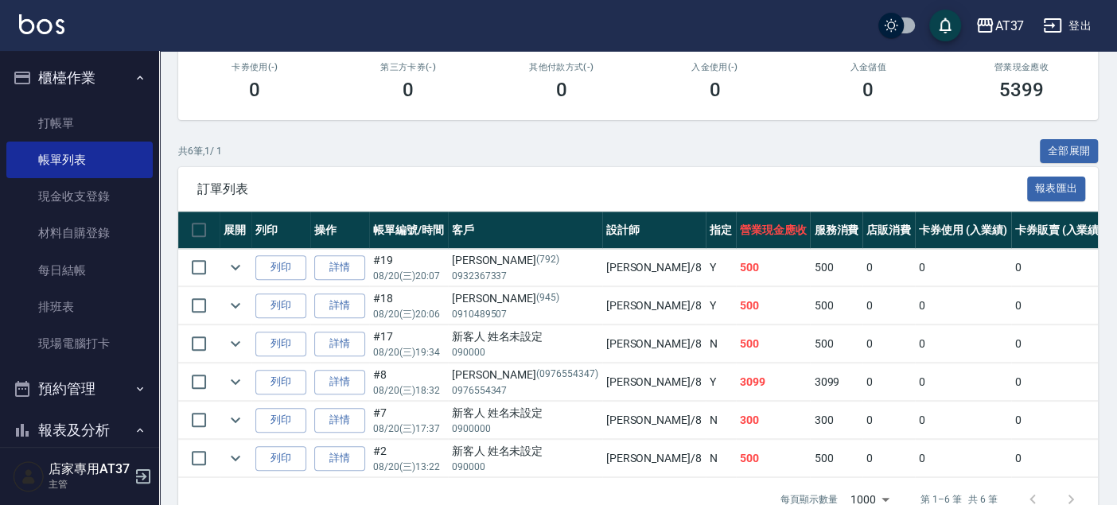
scroll to position [325, 0]
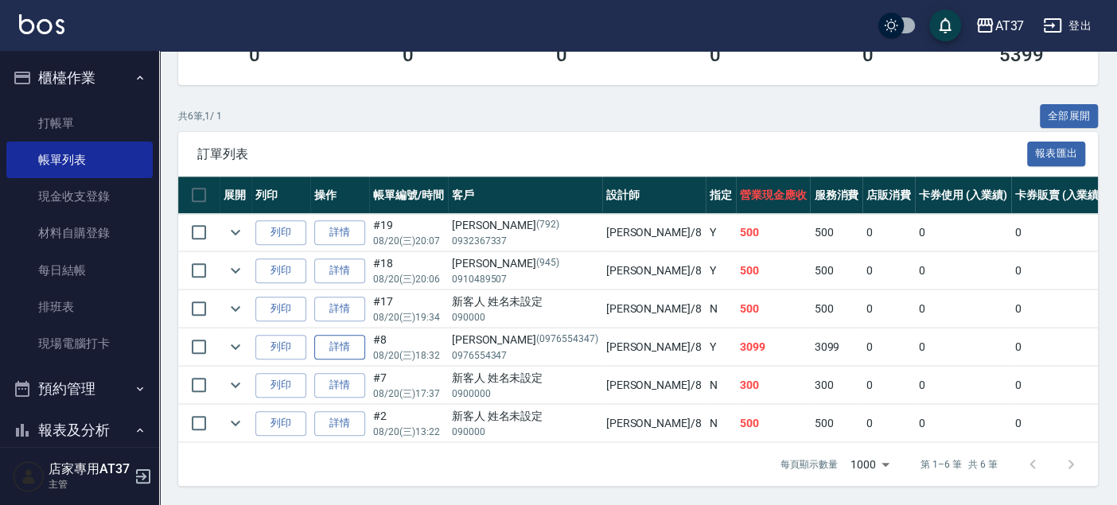
type input "Peggy-8"
click at [350, 335] on link "詳情" at bounding box center [339, 347] width 51 height 25
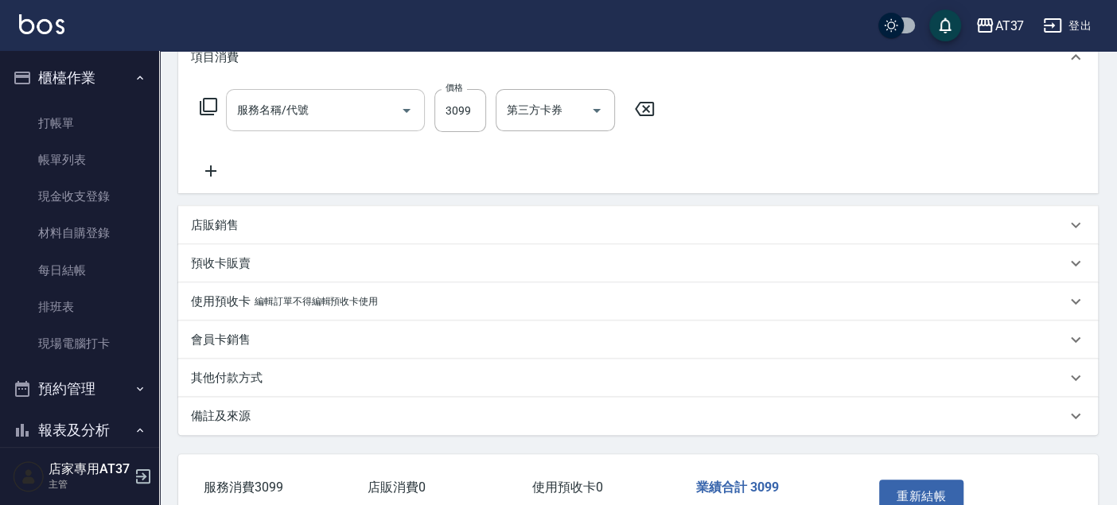
type input "[DATE] 18:32"
type input "Peggy-8"
type input "離子燙(306)"
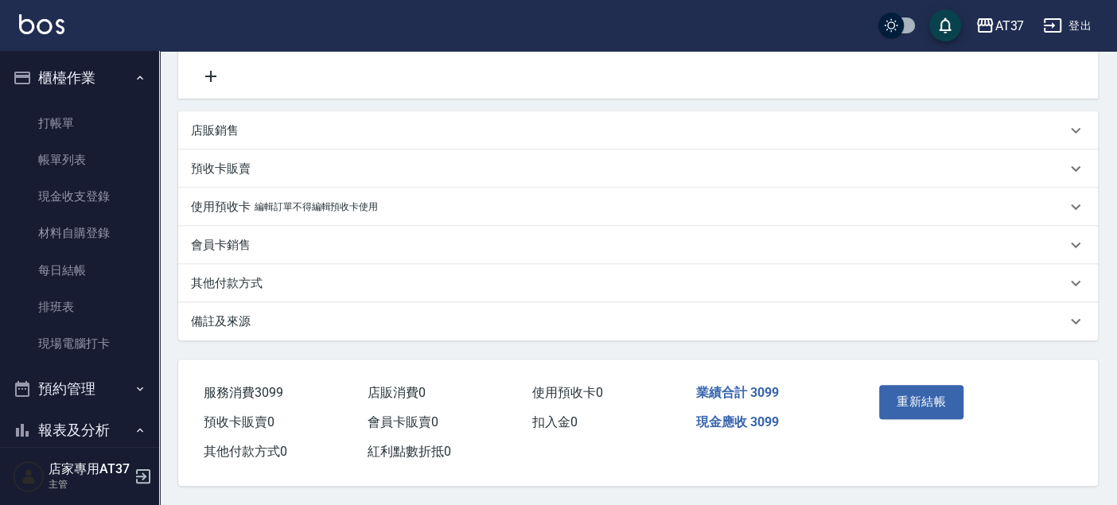
type input "[PERSON_NAME]/0976554347/0976554347"
click at [249, 275] on p "其他付款方式" at bounding box center [227, 283] width 72 height 17
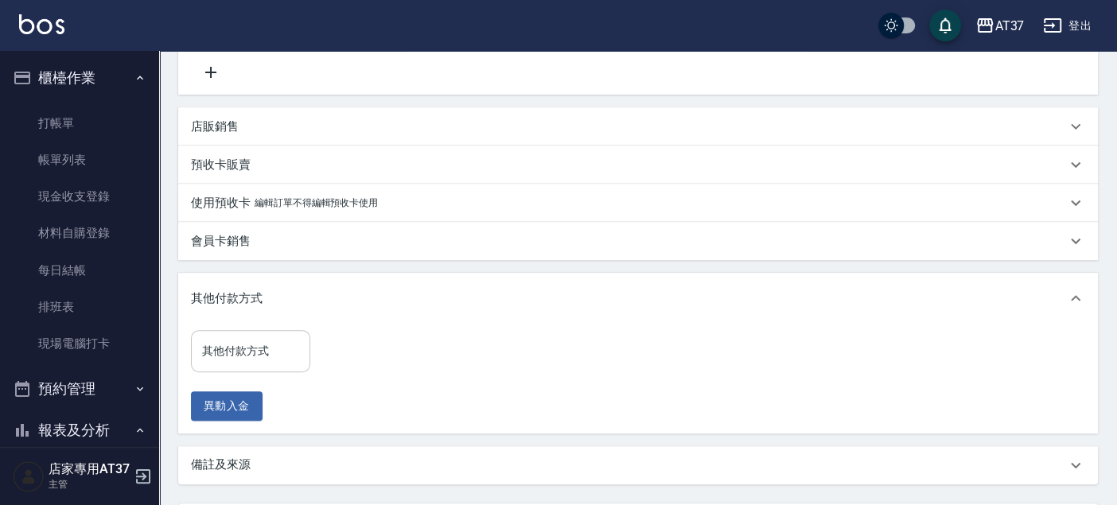
click at [268, 359] on input "其他付款方式" at bounding box center [250, 351] width 105 height 28
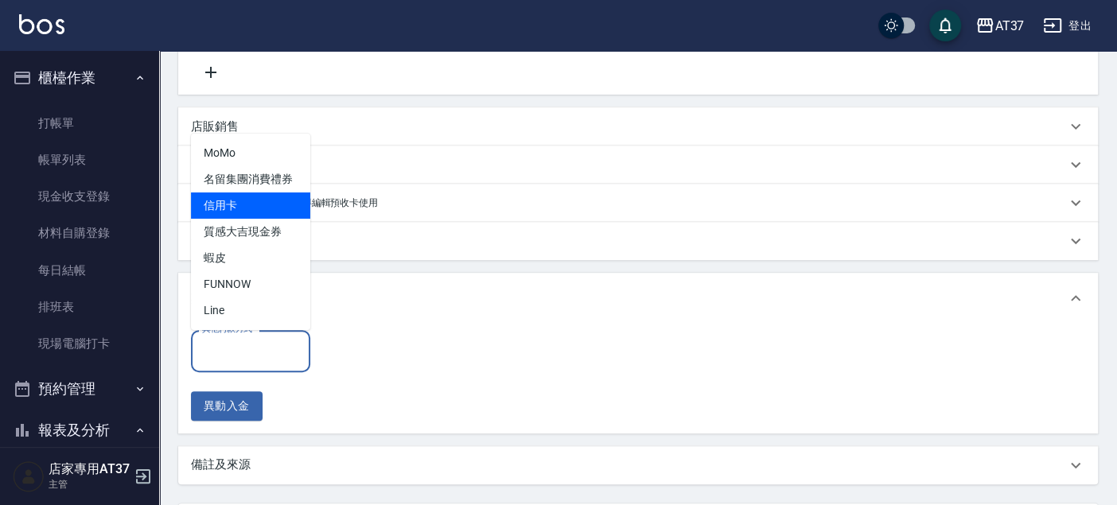
click at [239, 193] on span "信用卡" at bounding box center [250, 206] width 119 height 26
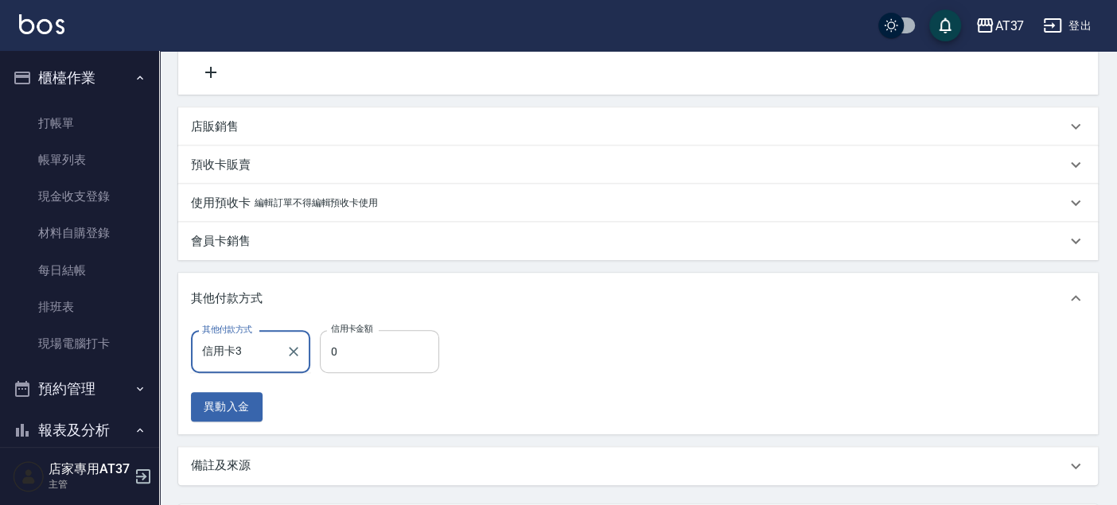
type input "信用卡"
click at [414, 354] on input "0" at bounding box center [379, 351] width 119 height 43
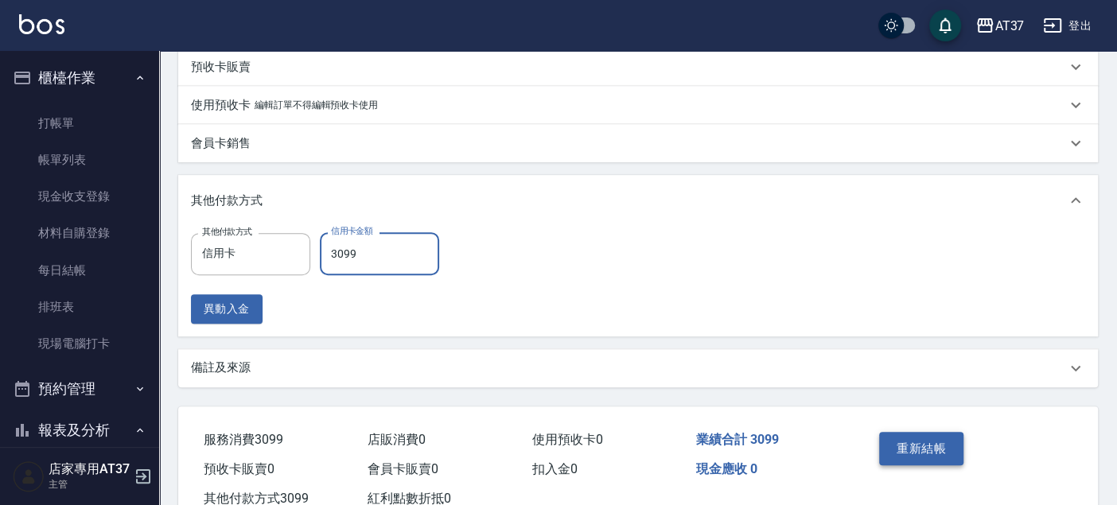
scroll to position [477, 0]
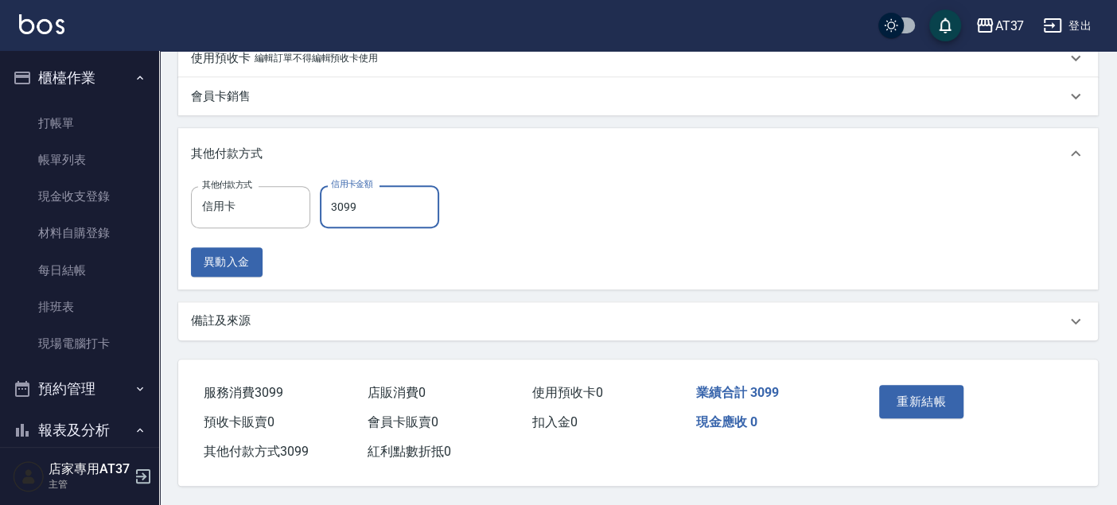
type input "3099"
click at [954, 414] on div "重新結帳" at bounding box center [920, 413] width 94 height 69
click at [949, 407] on button "重新結帳" at bounding box center [921, 401] width 84 height 33
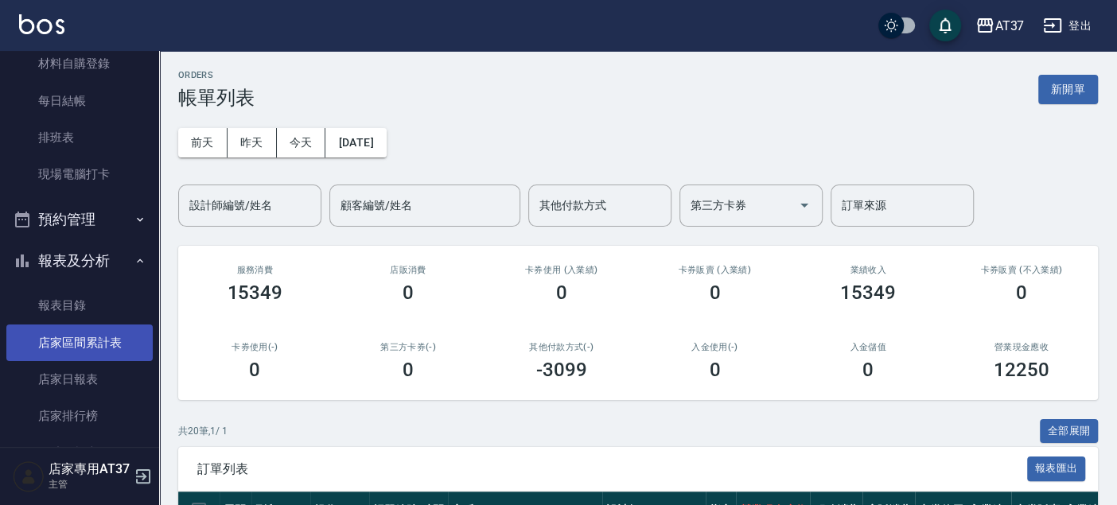
scroll to position [177, 0]
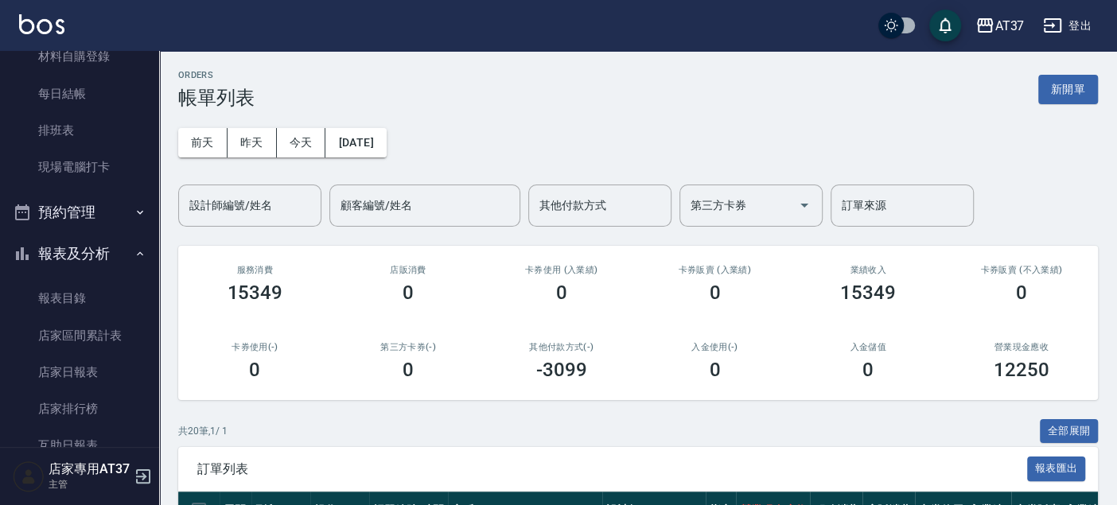
drag, startPoint x: 95, startPoint y: 364, endPoint x: 321, endPoint y: 322, distance: 230.5
click at [95, 364] on link "店家日報表" at bounding box center [79, 372] width 146 height 37
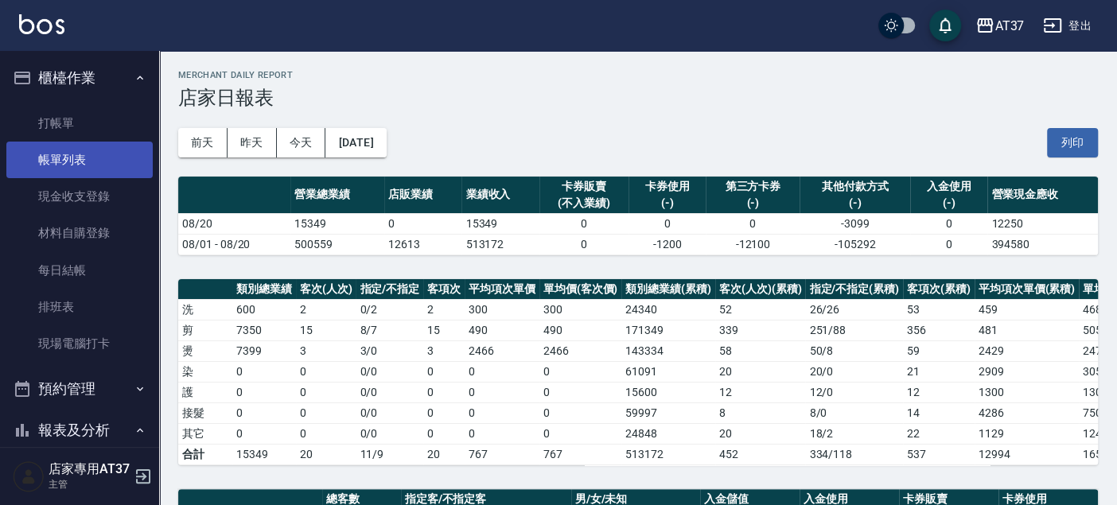
click at [127, 140] on link "打帳單" at bounding box center [79, 123] width 146 height 37
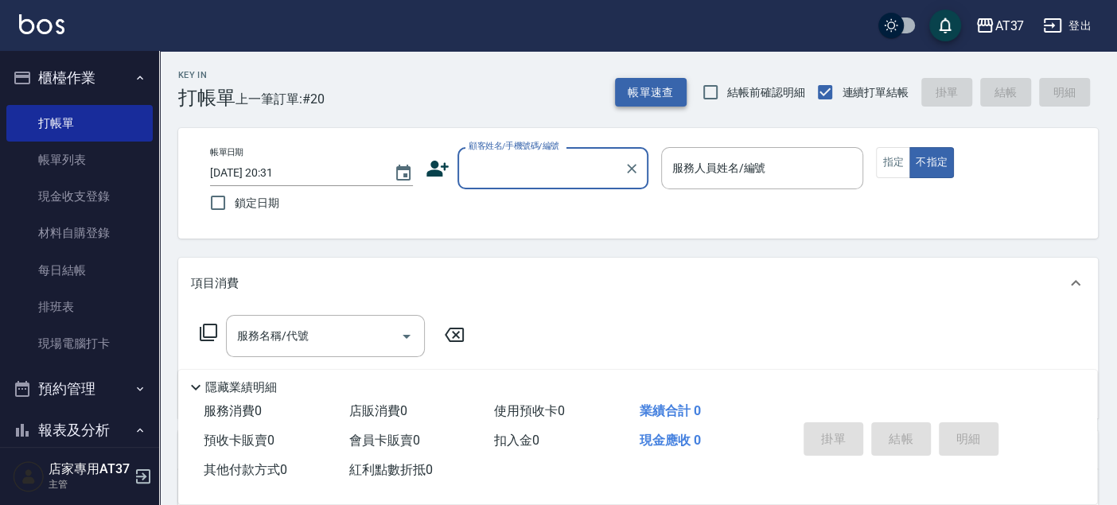
click at [644, 92] on button "帳單速查" at bounding box center [651, 92] width 72 height 29
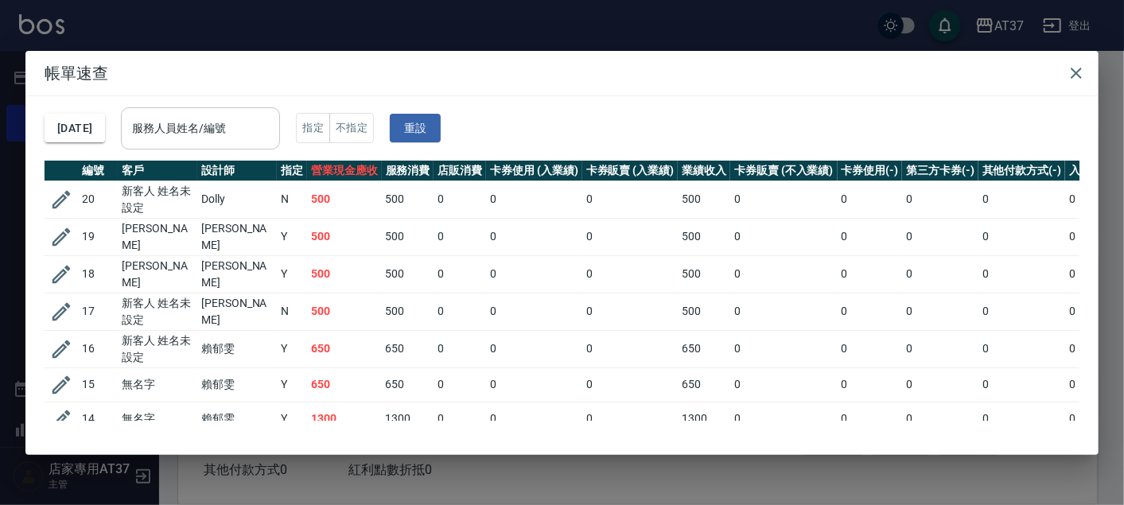
click at [251, 116] on input "服務人員姓名/編號" at bounding box center [200, 129] width 145 height 28
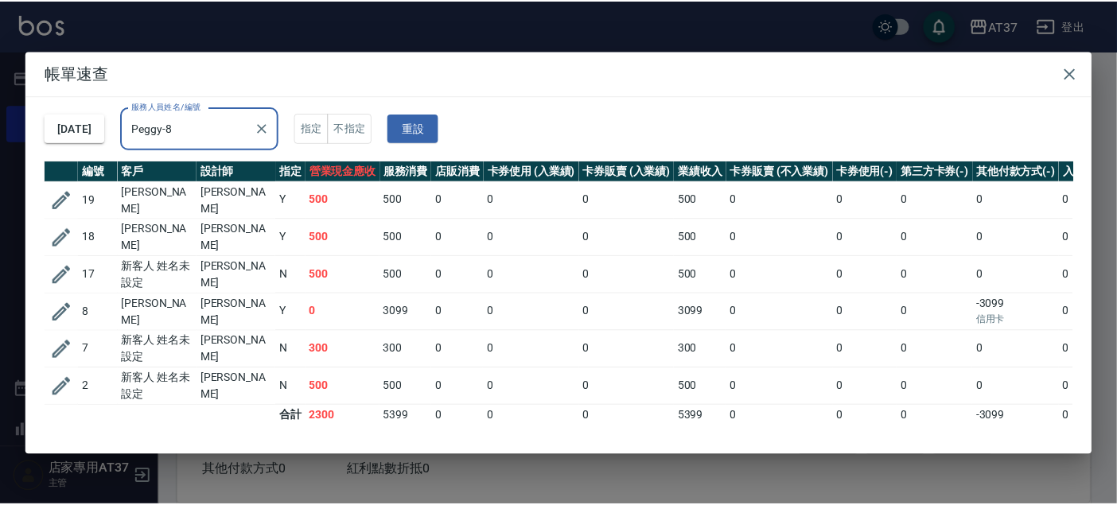
scroll to position [8, 0]
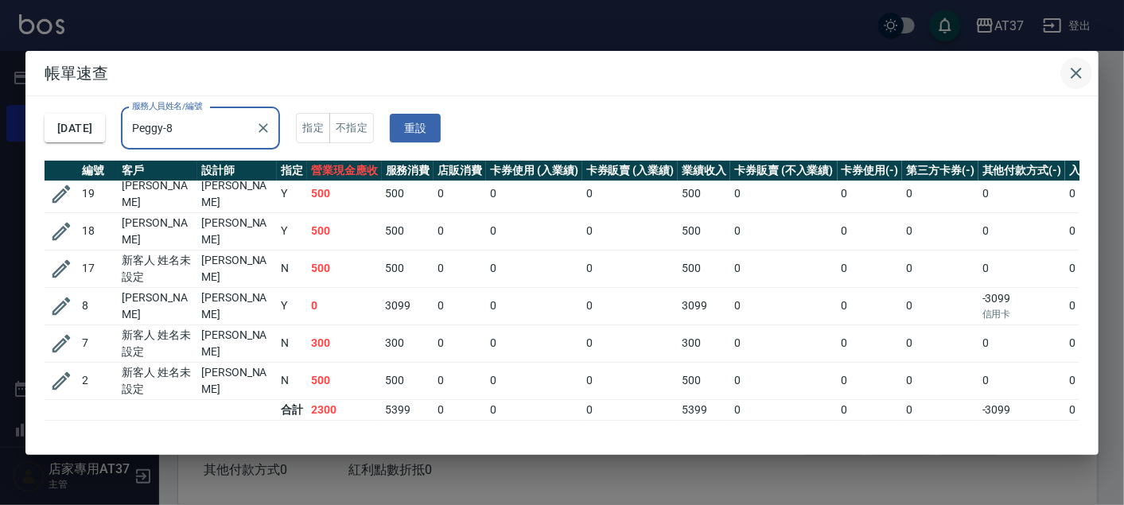
type input "Peggy-8"
click at [1075, 64] on icon "button" at bounding box center [1076, 73] width 19 height 19
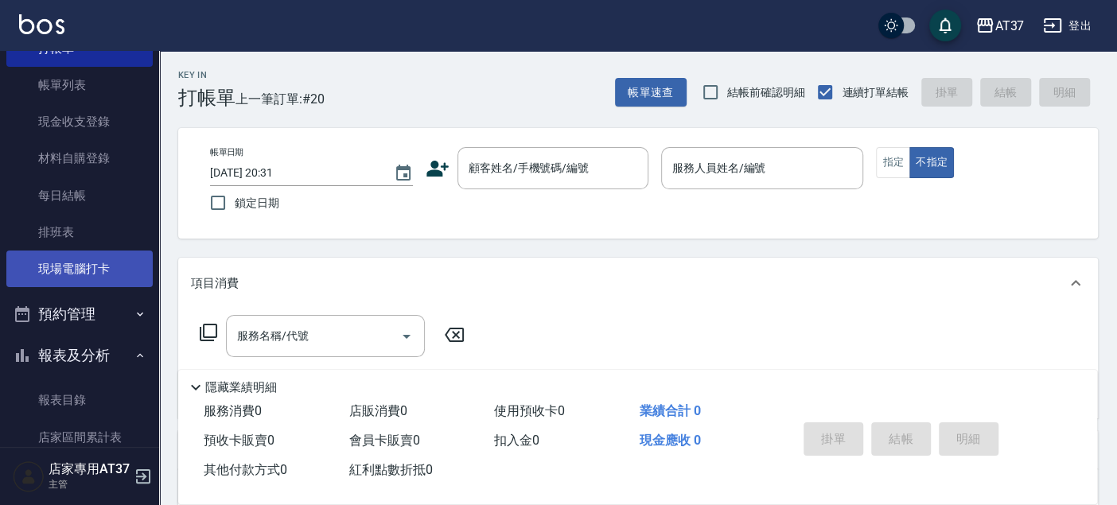
scroll to position [177, 0]
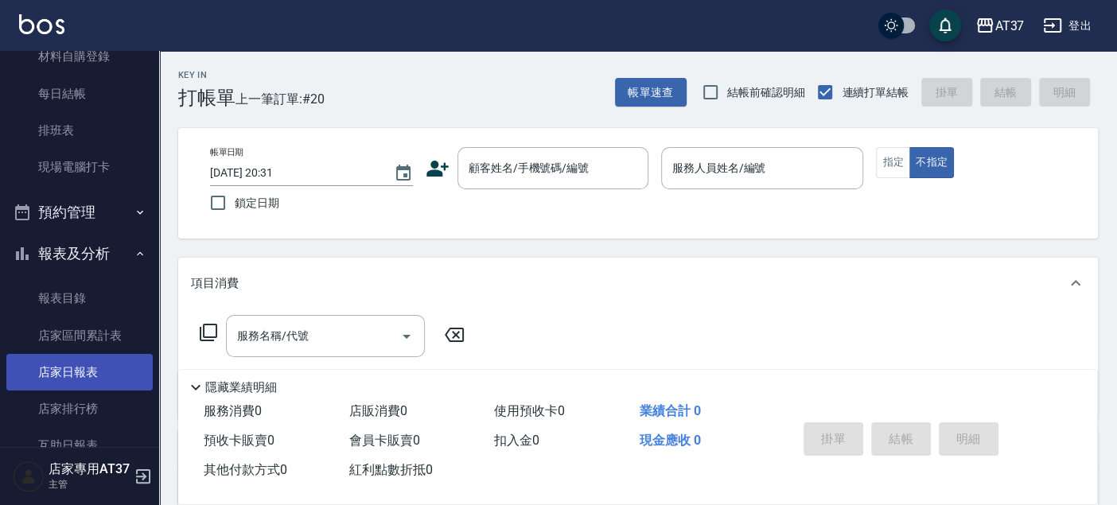
click at [90, 364] on link "店家日報表" at bounding box center [79, 372] width 146 height 37
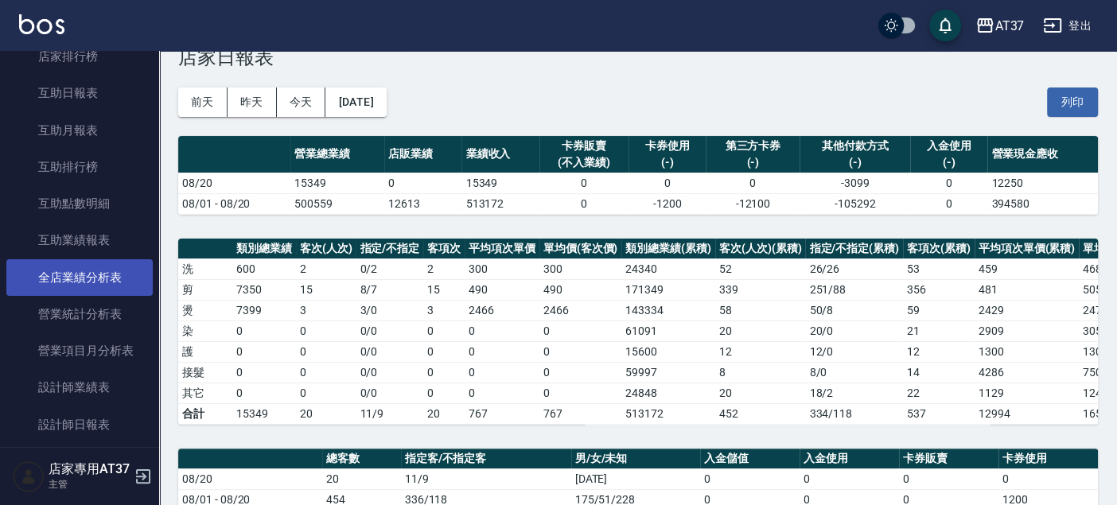
scroll to position [530, 0]
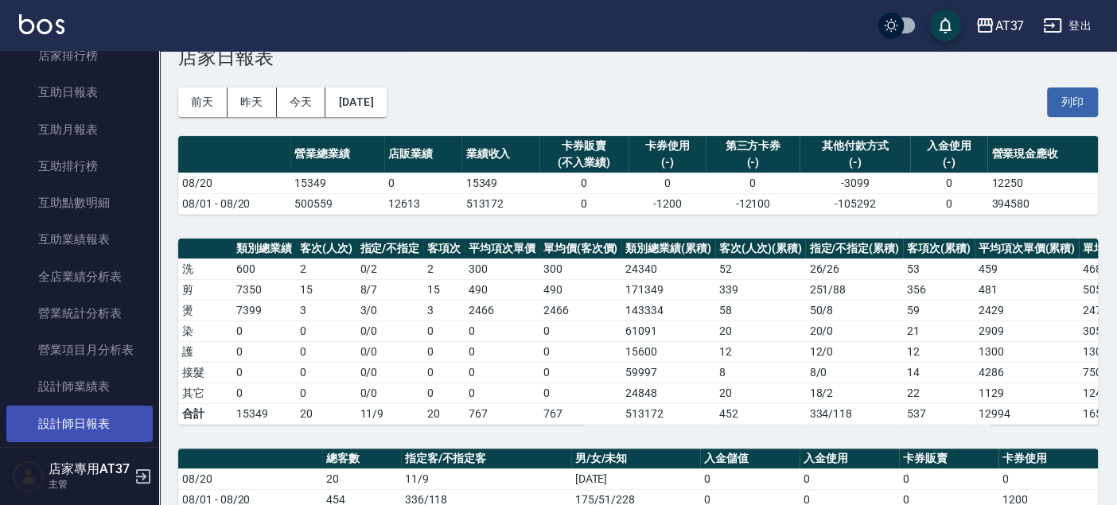
click at [105, 419] on link "設計師日報表" at bounding box center [79, 424] width 146 height 37
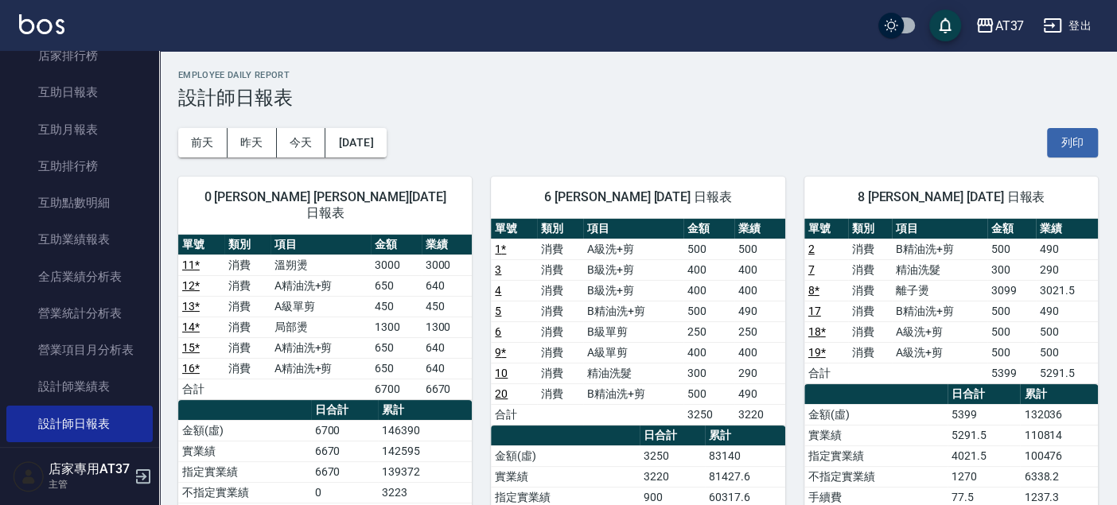
click at [495, 104] on h3 "設計師日報表" at bounding box center [638, 98] width 920 height 22
click at [479, 368] on div "6 Dolly Dolly [DATE] 日報表 單號 類別 項目 金額 業績 1 * 消費 A級洗+剪 500 500 3 消費 B級洗+剪 400 400…" at bounding box center [628, 477] width 313 height 639
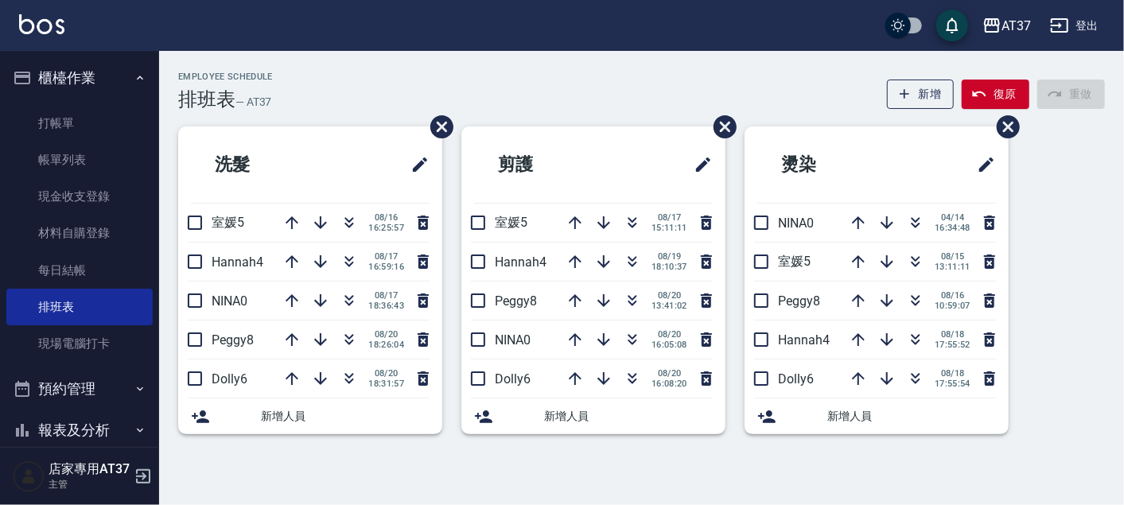
click at [544, 72] on div "Employee Schedule 排班表 — AT37 新增 復原 重做" at bounding box center [641, 91] width 927 height 39
